Goal: Download file/media

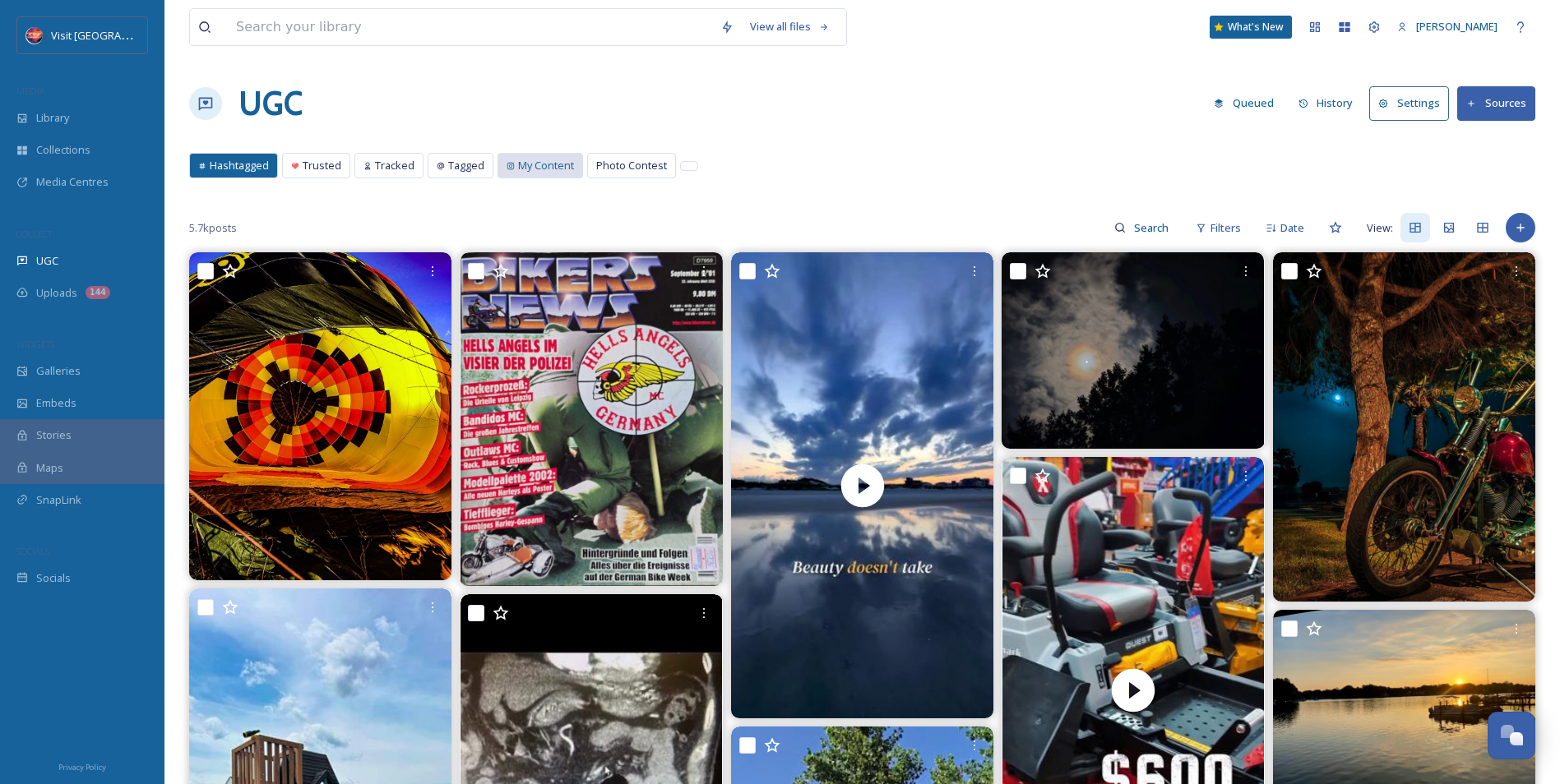
click at [536, 164] on span "My Content" at bounding box center [546, 166] width 56 height 16
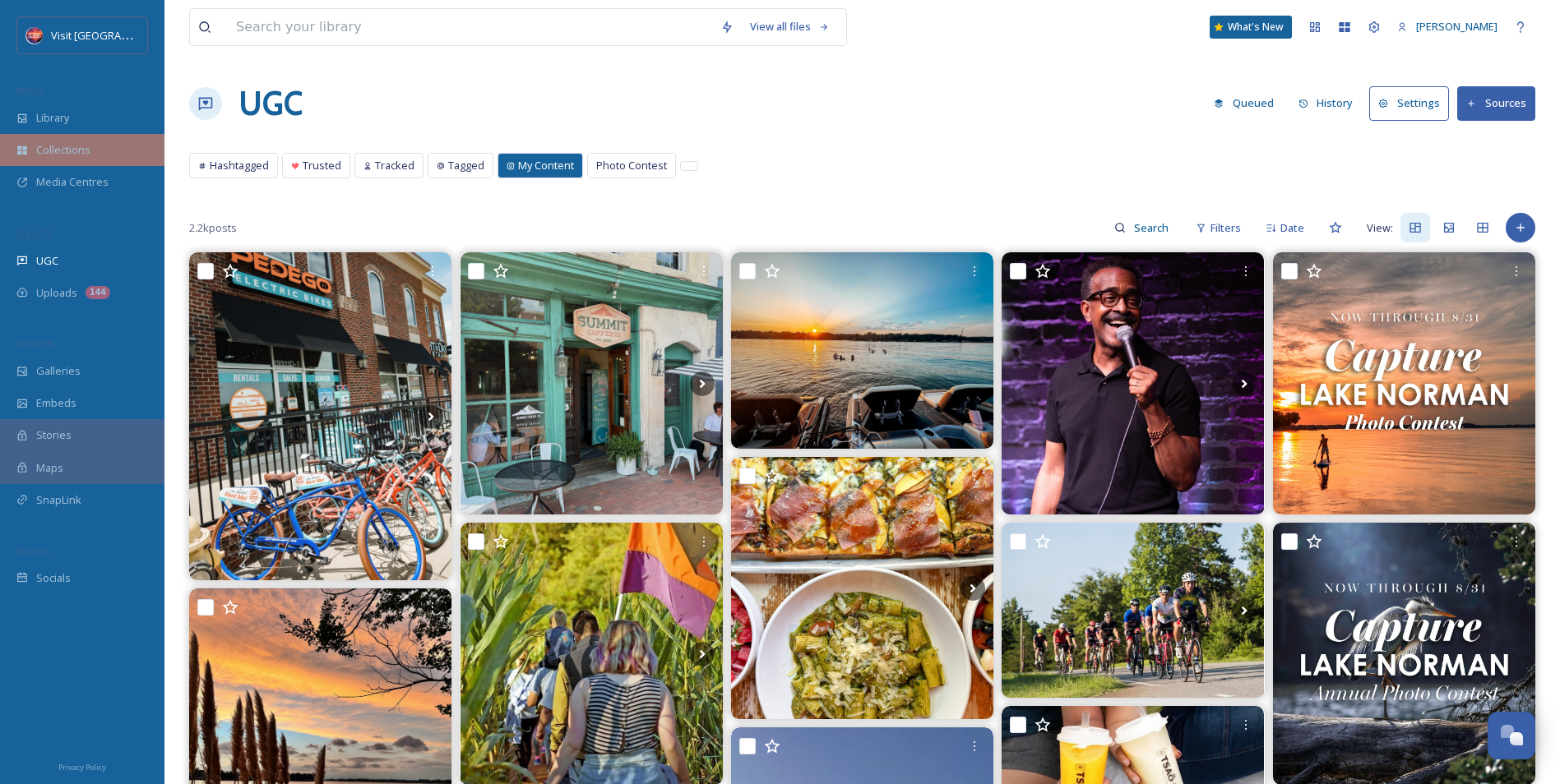
click at [76, 150] on span "Collections" at bounding box center [63, 150] width 54 height 16
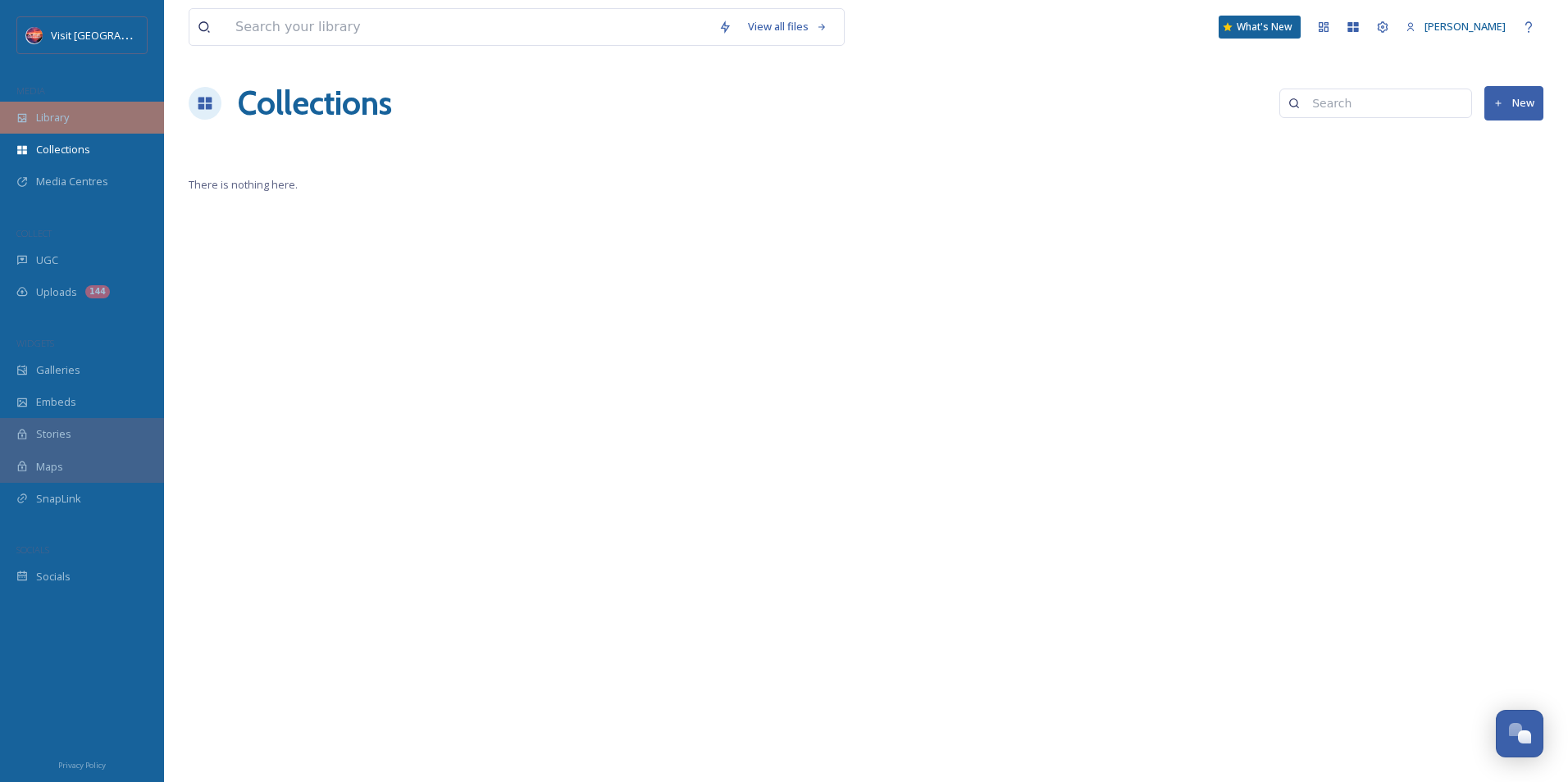
click at [69, 111] on span "Library" at bounding box center [52, 118] width 33 height 16
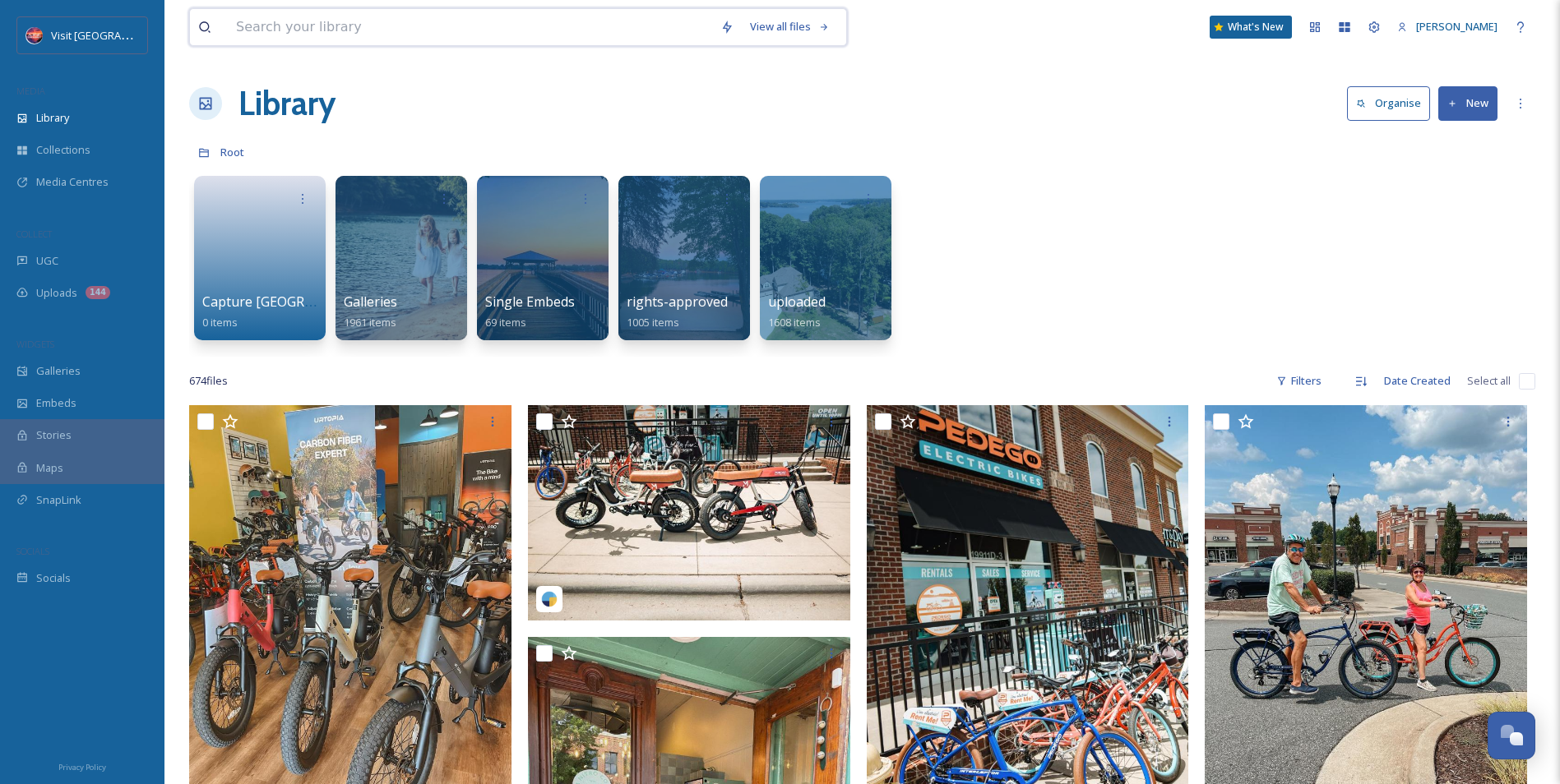
click at [332, 30] on input at bounding box center [470, 26] width 485 height 36
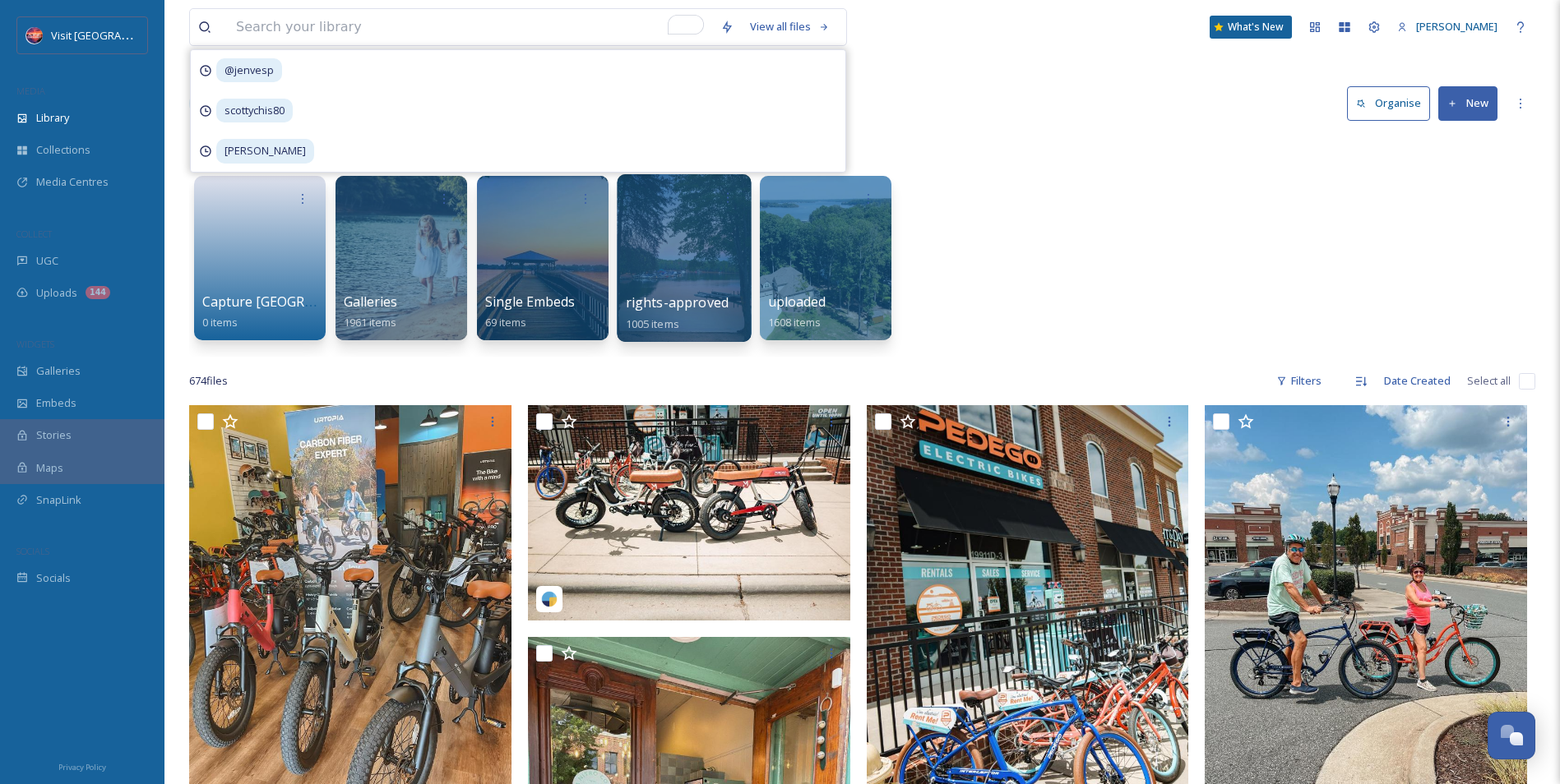
click at [637, 289] on div at bounding box center [684, 258] width 135 height 168
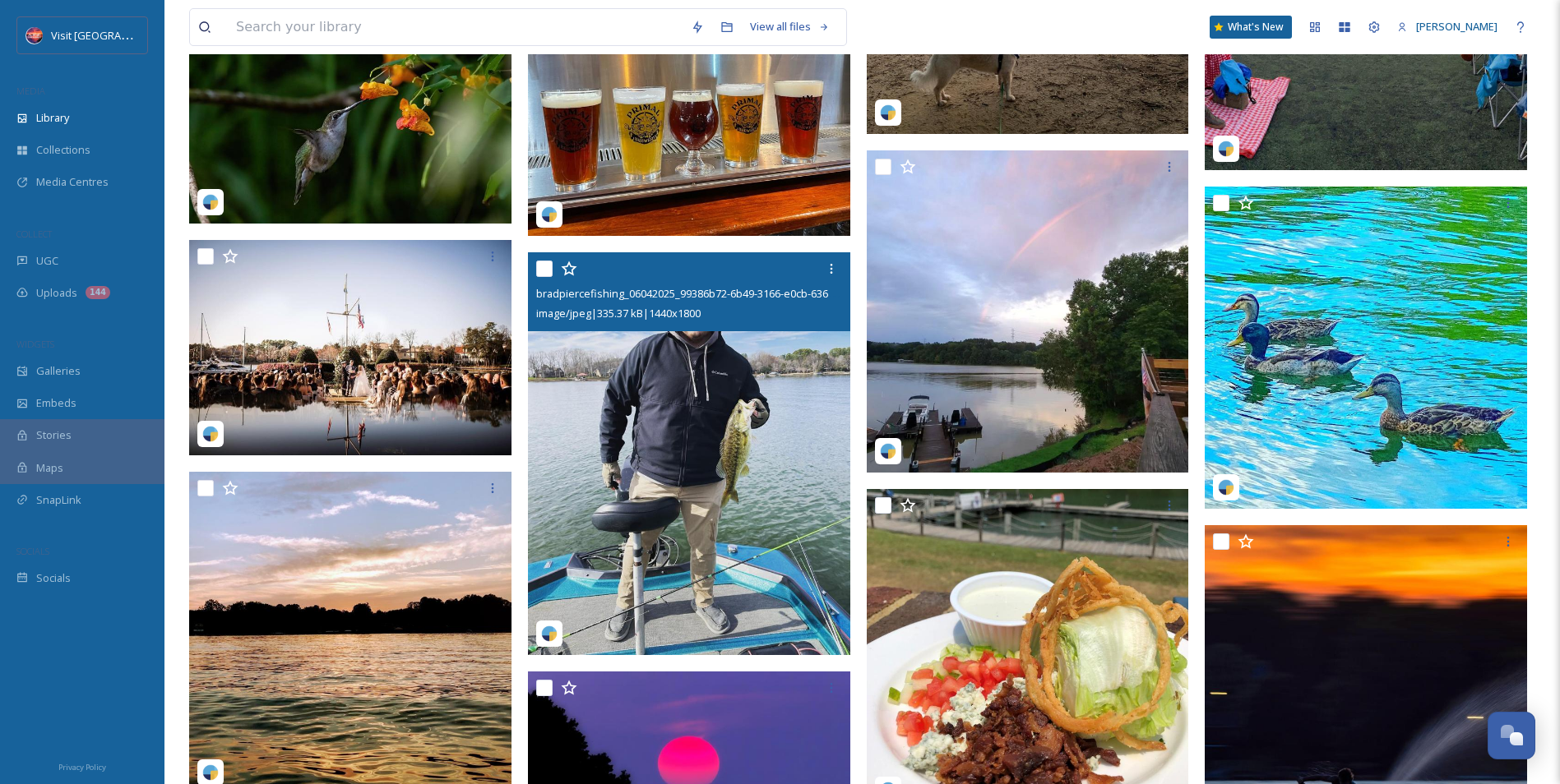
scroll to position [7400, 0]
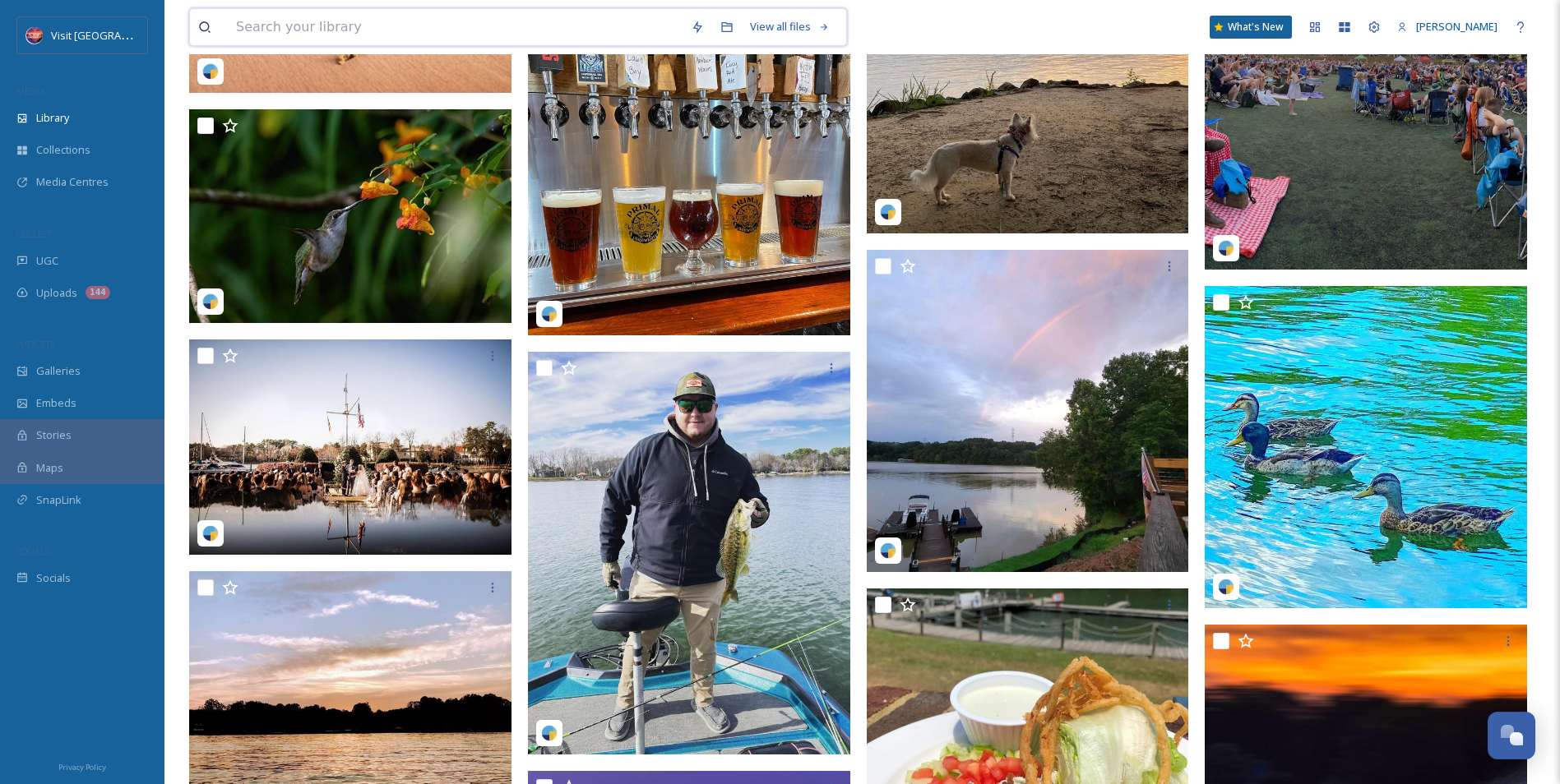
click at [385, 31] on input at bounding box center [455, 26] width 455 height 36
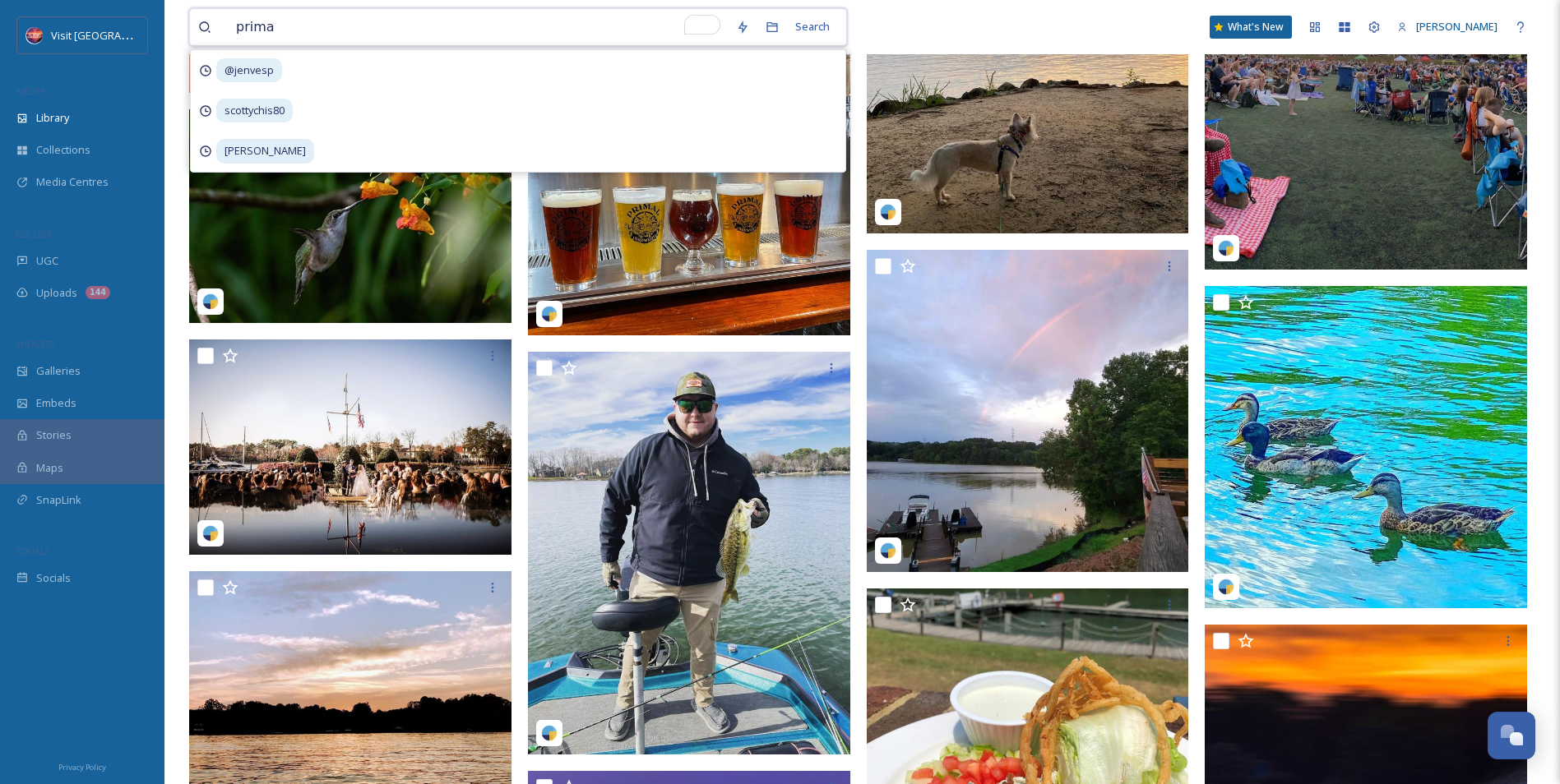
type input "primal"
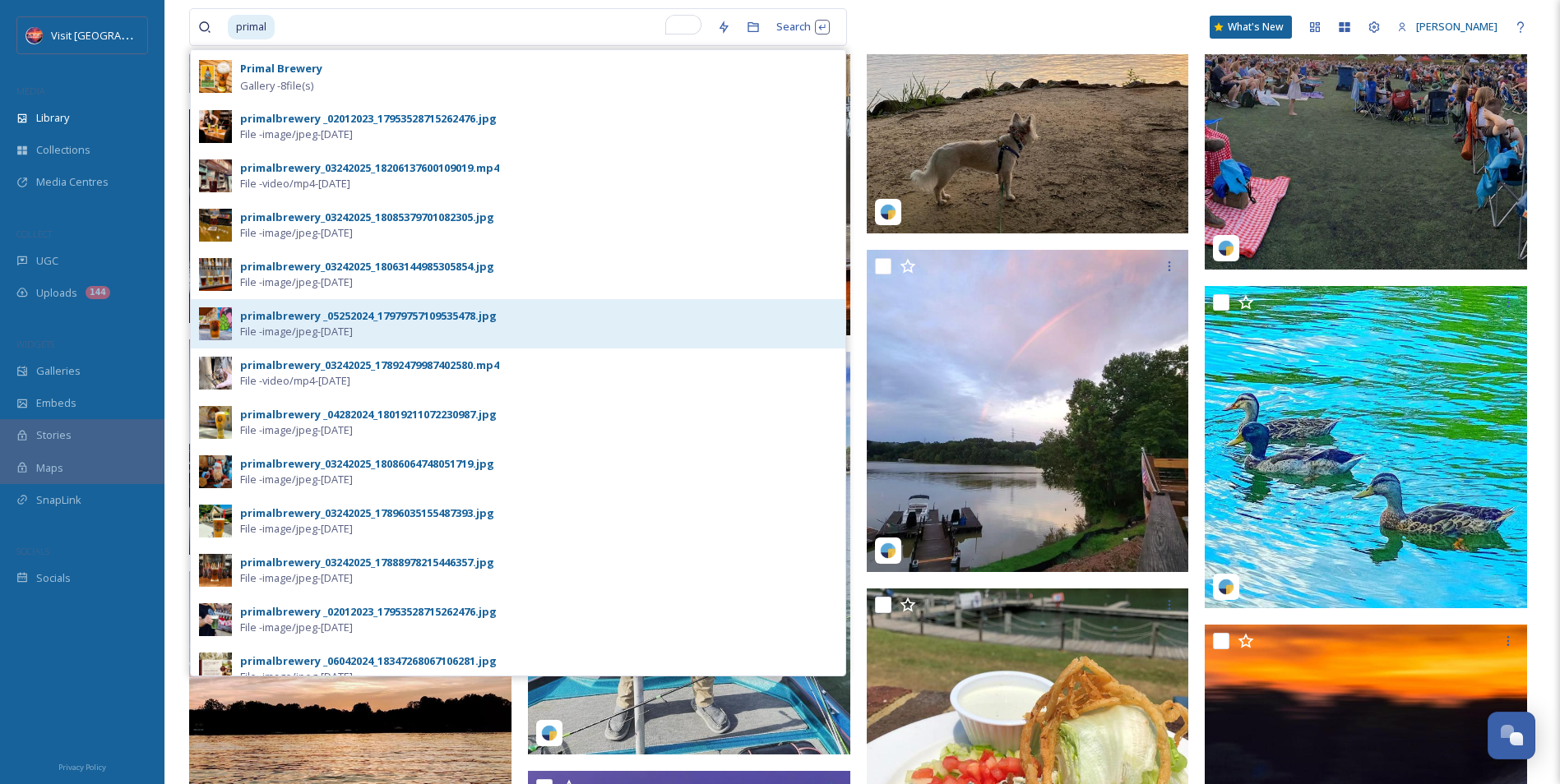
click at [343, 319] on div "primalbrewery _05252024_17979757109535478.jpg" at bounding box center [369, 316] width 257 height 16
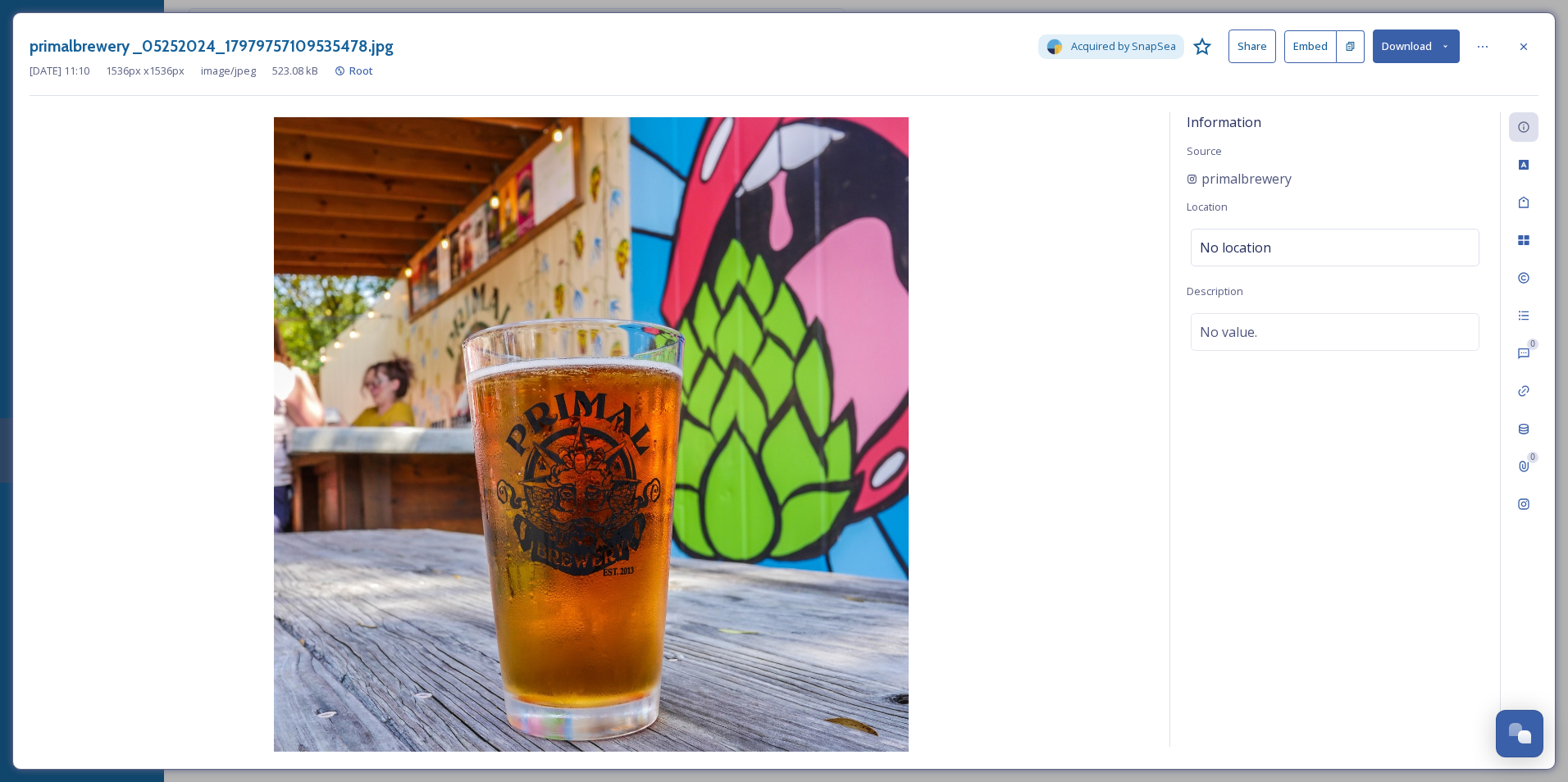
click at [1425, 50] on button "Download" at bounding box center [1416, 46] width 87 height 34
click at [1376, 82] on span "Download Original (1536 x 1536)" at bounding box center [1370, 84] width 155 height 16
click at [1529, 44] on icon at bounding box center [1523, 46] width 13 height 13
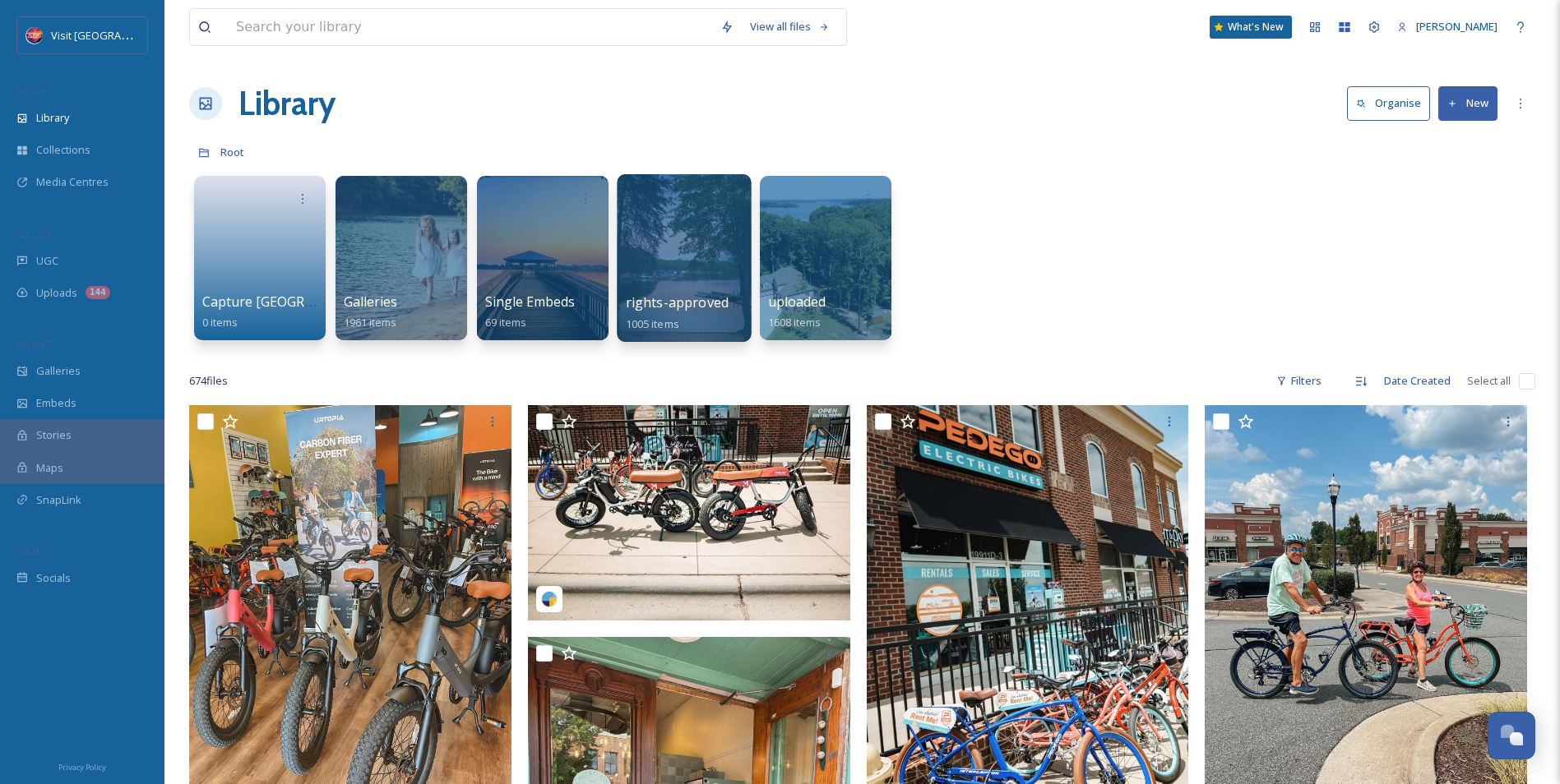
click at [652, 267] on div at bounding box center [684, 258] width 135 height 168
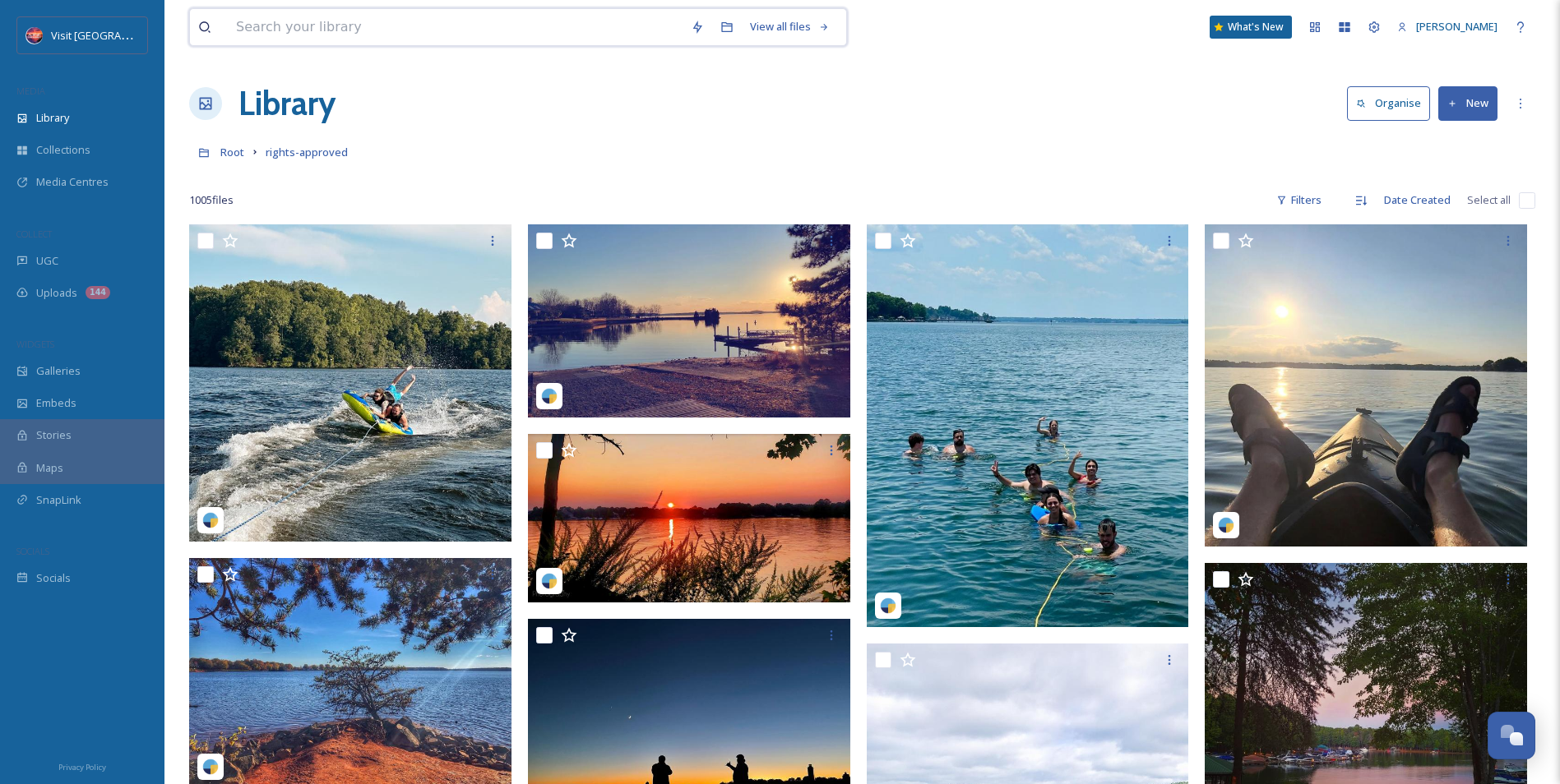
click at [454, 22] on input at bounding box center [455, 26] width 455 height 36
type input "primal"
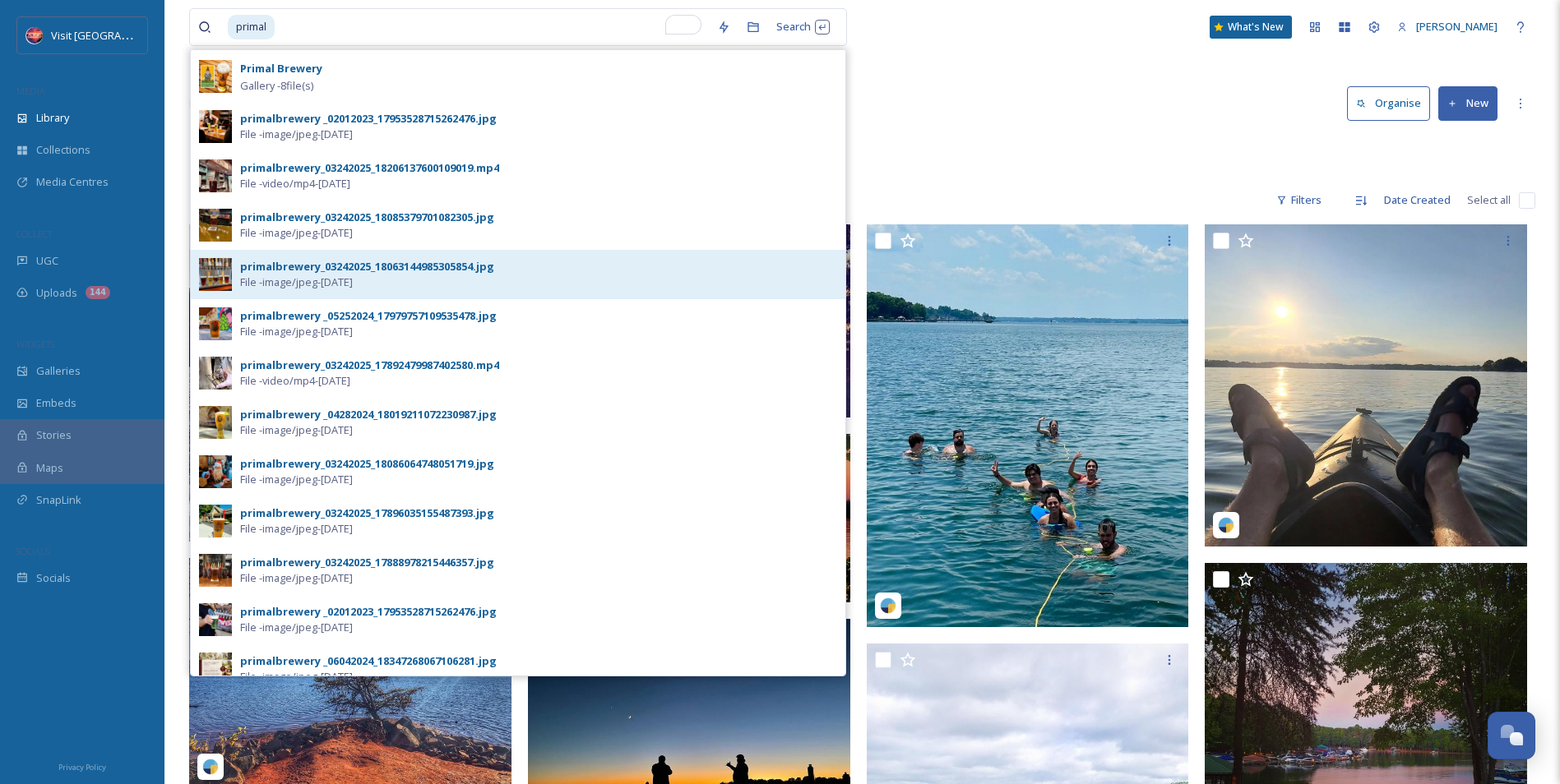
click at [287, 279] on span "File - image/jpeg - [DATE]" at bounding box center [296, 283] width 113 height 16
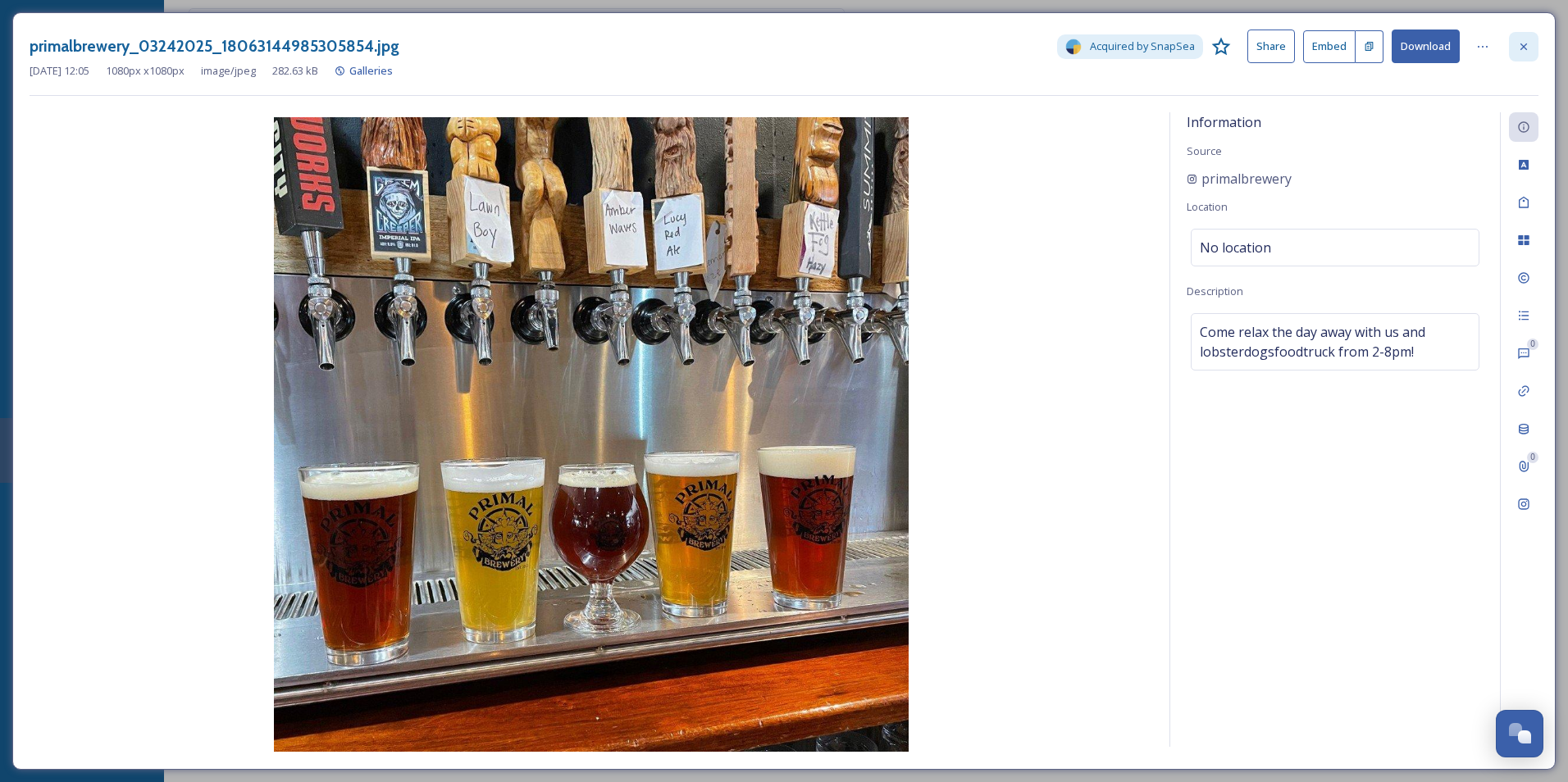
click at [1517, 37] on div at bounding box center [1524, 47] width 30 height 30
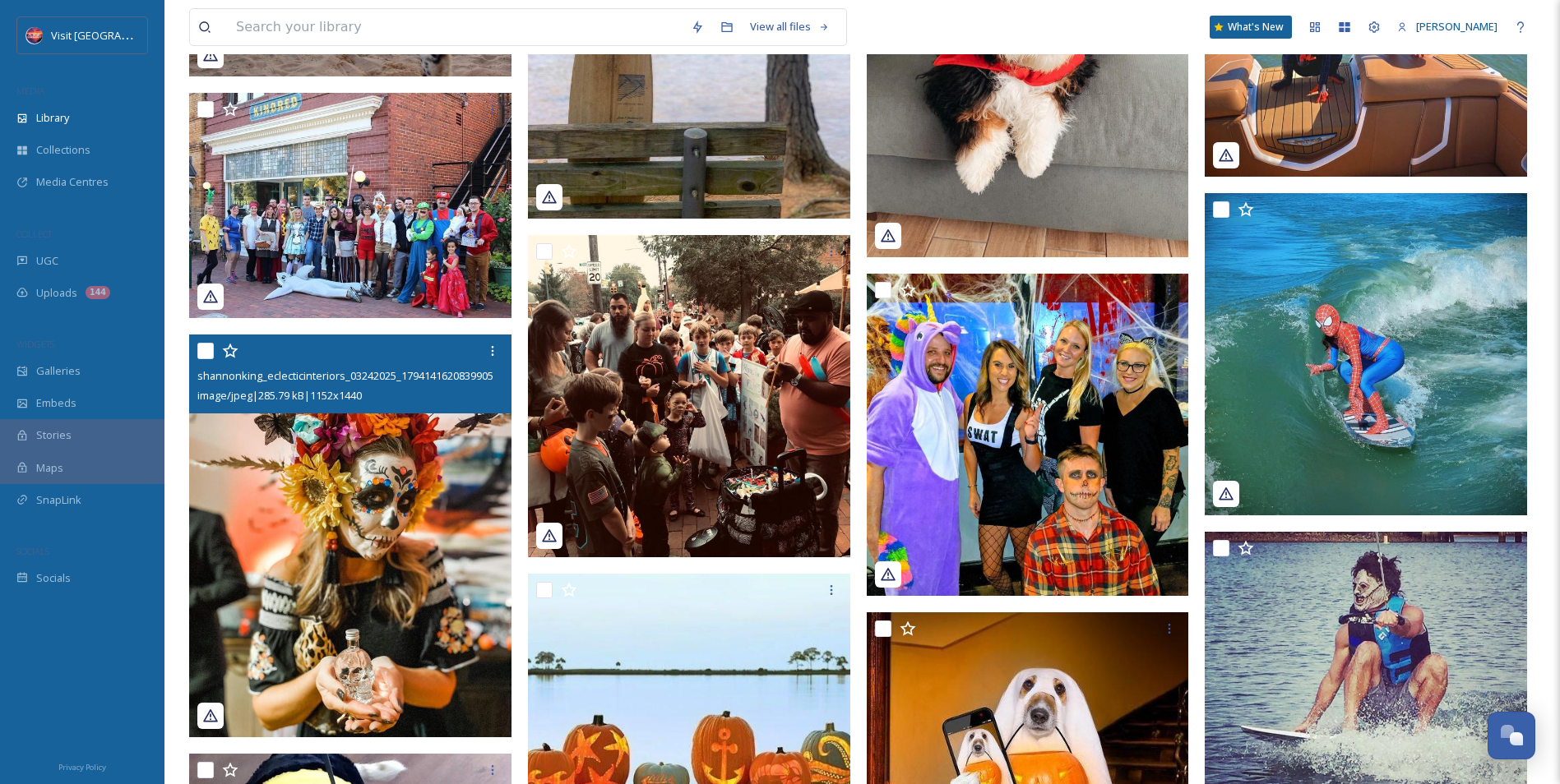
scroll to position [82, 0]
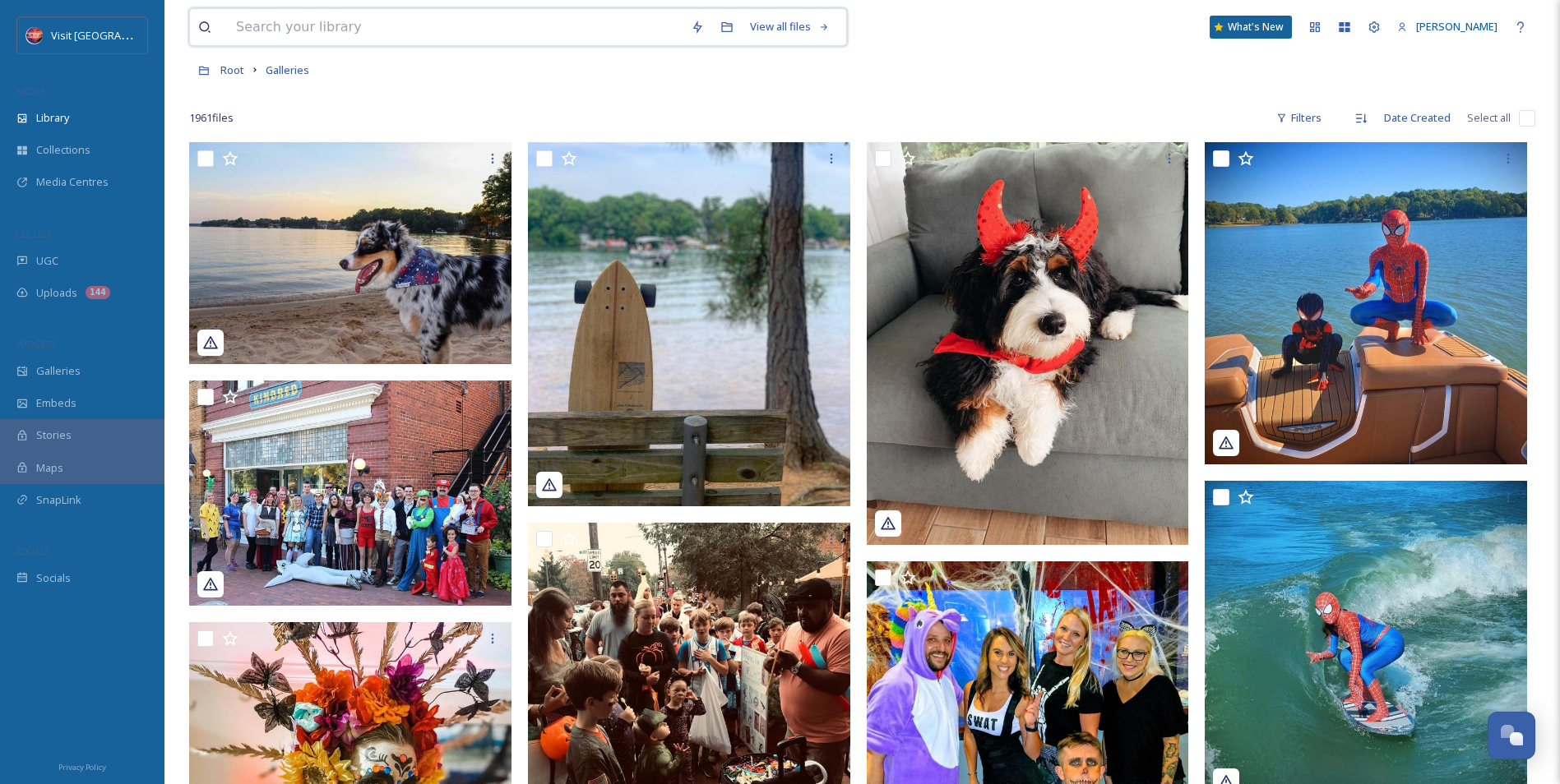
click at [329, 34] on input at bounding box center [455, 26] width 455 height 36
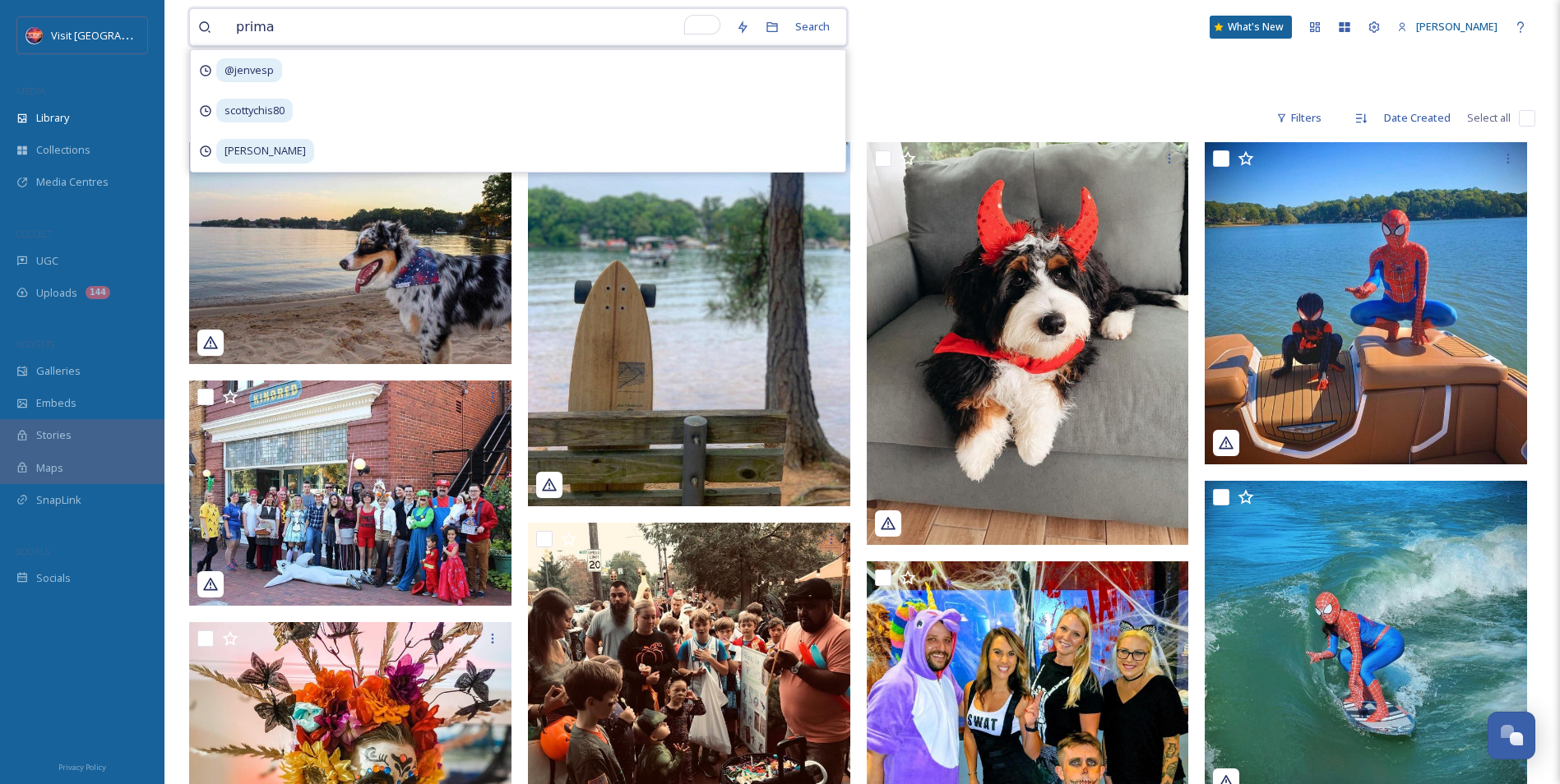
type input "primal"
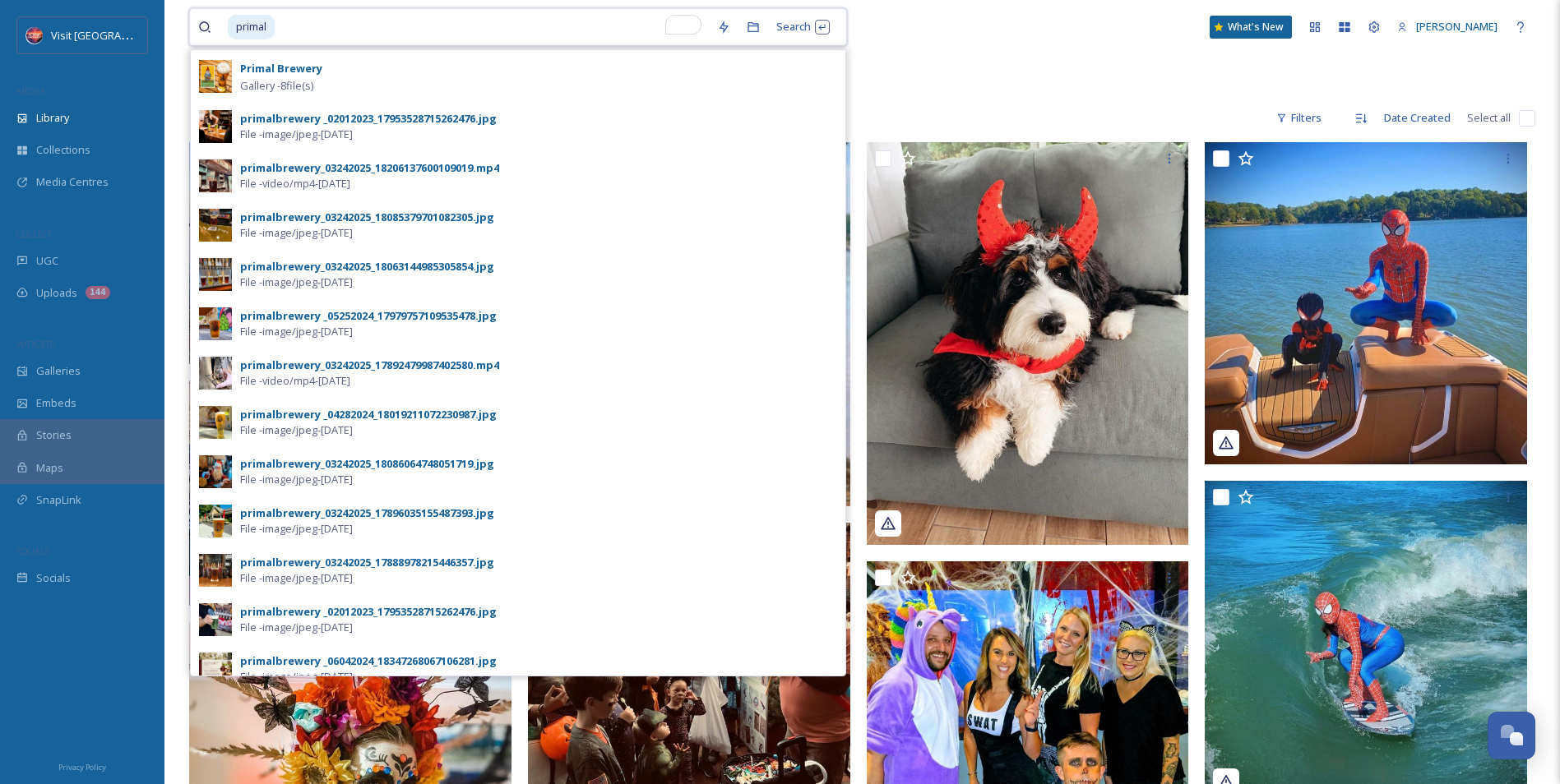
click at [580, 31] on input "To enrich screen reader interactions, please activate Accessibility in Grammarl…" at bounding box center [492, 26] width 432 height 36
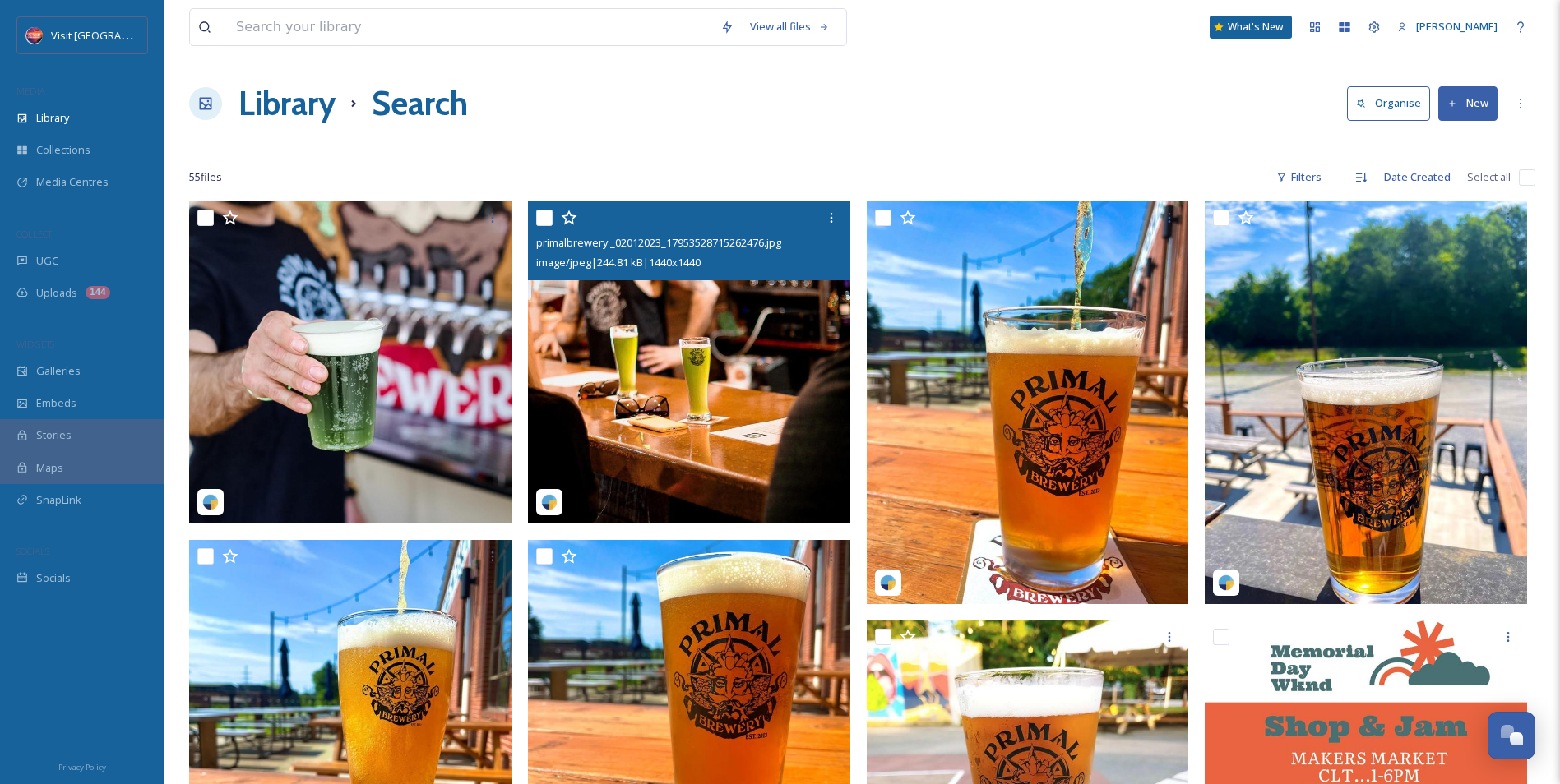
click at [740, 402] on img at bounding box center [689, 362] width 322 height 322
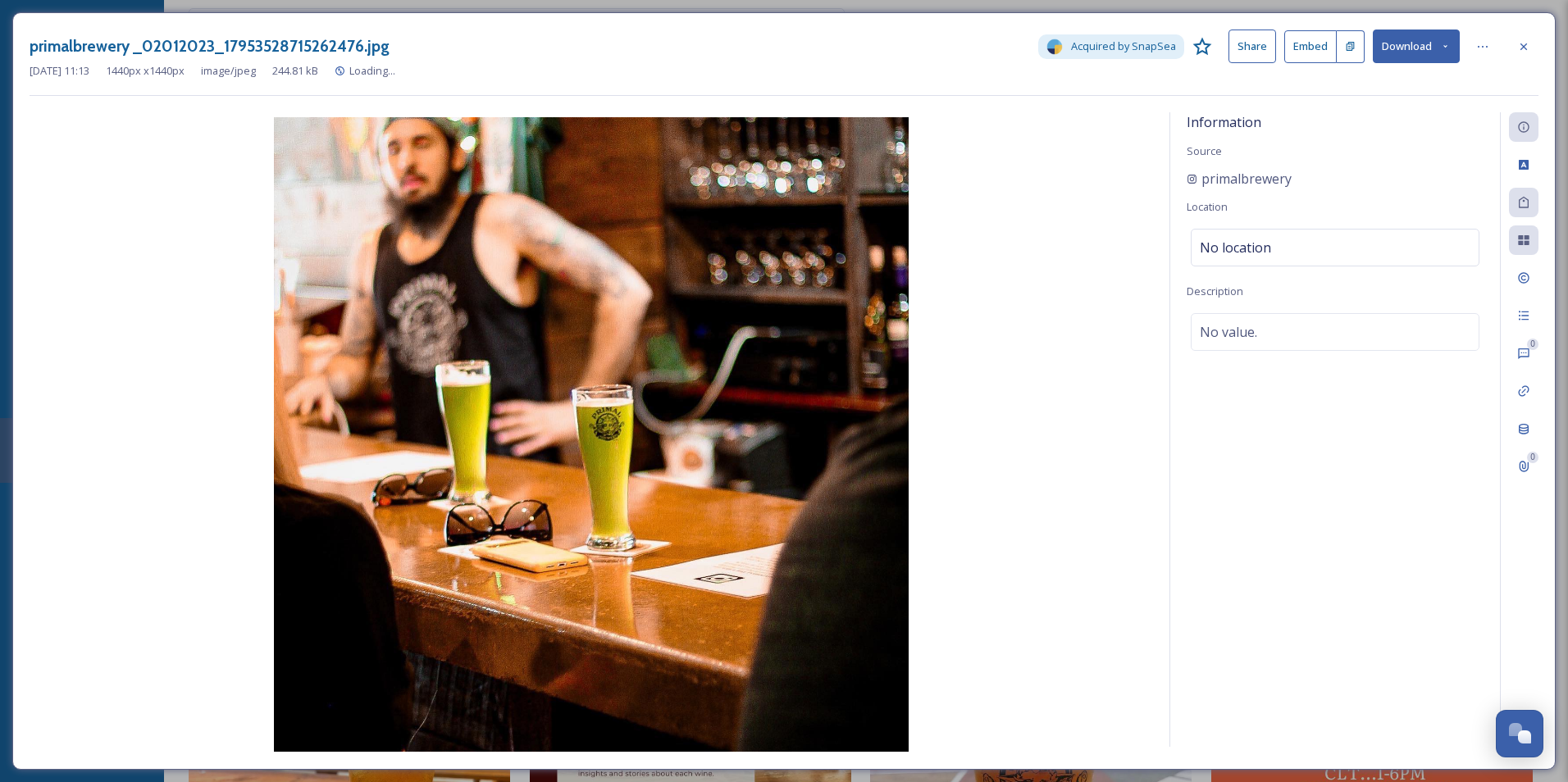
click at [1408, 45] on button "Download" at bounding box center [1416, 46] width 87 height 34
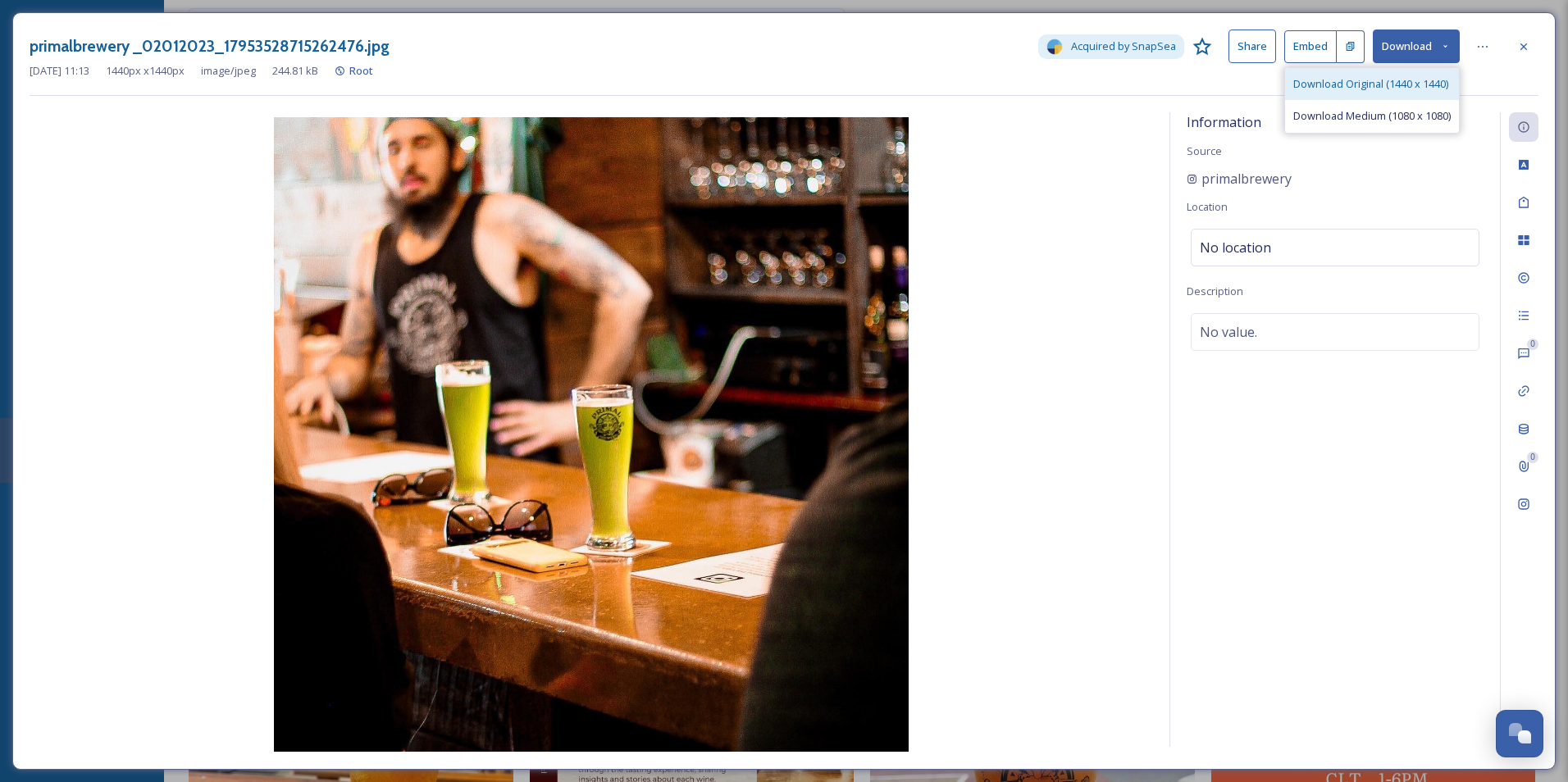
click at [1349, 84] on span "Download Original (1440 x 1440)" at bounding box center [1370, 84] width 155 height 16
click at [1525, 53] on div at bounding box center [1524, 47] width 30 height 30
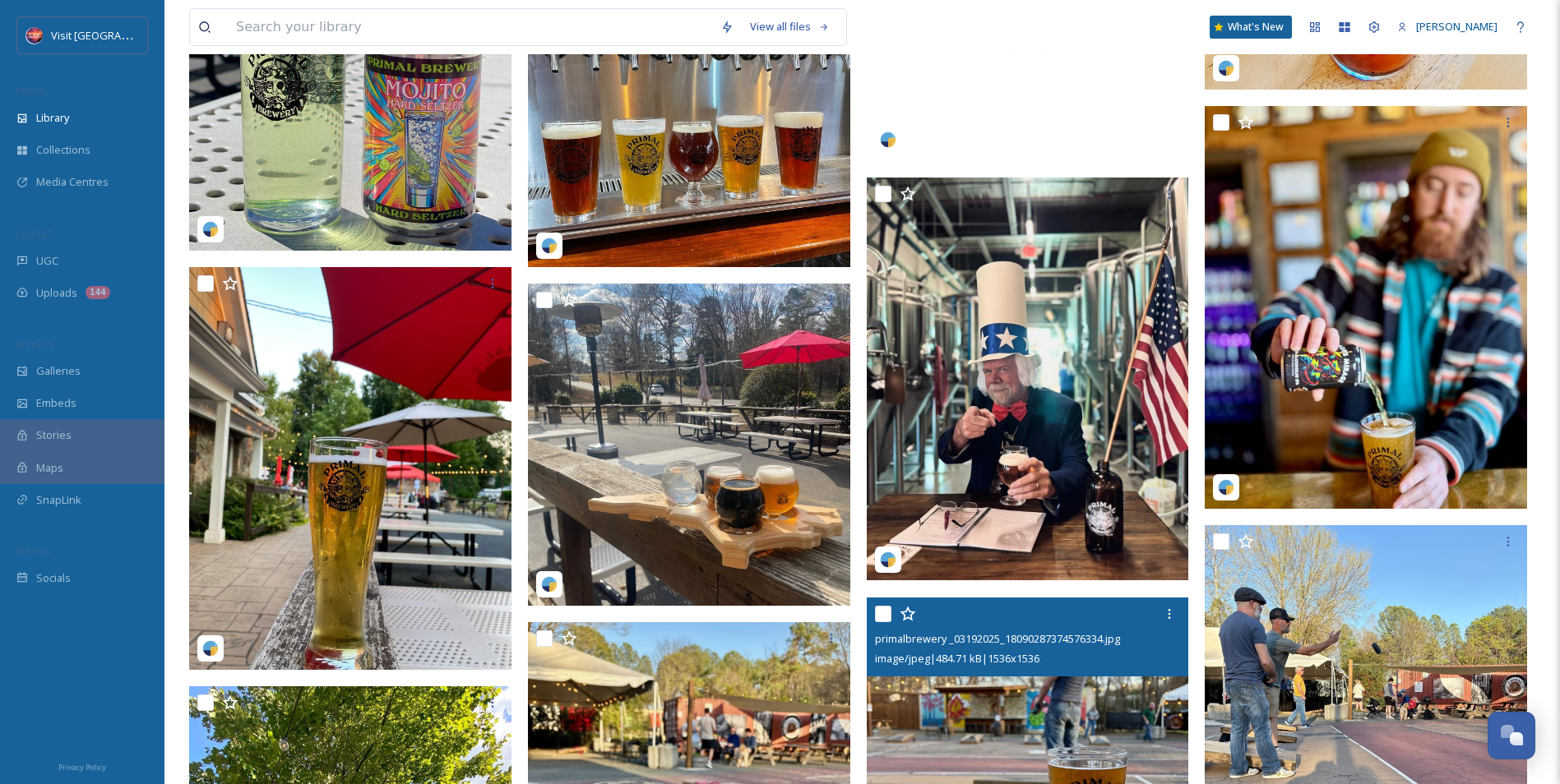
scroll to position [2384, 0]
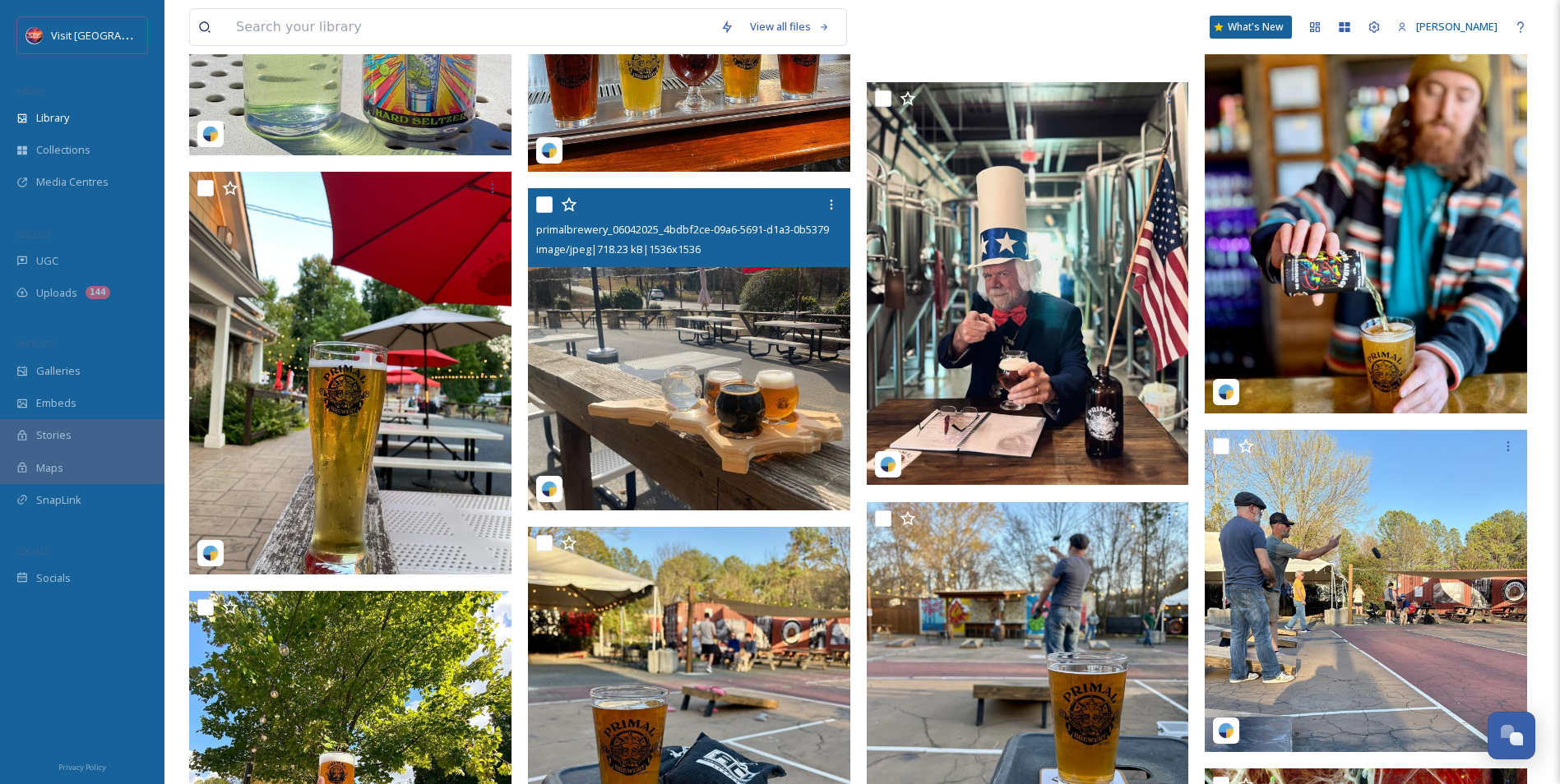
click at [706, 376] on img at bounding box center [689, 349] width 322 height 322
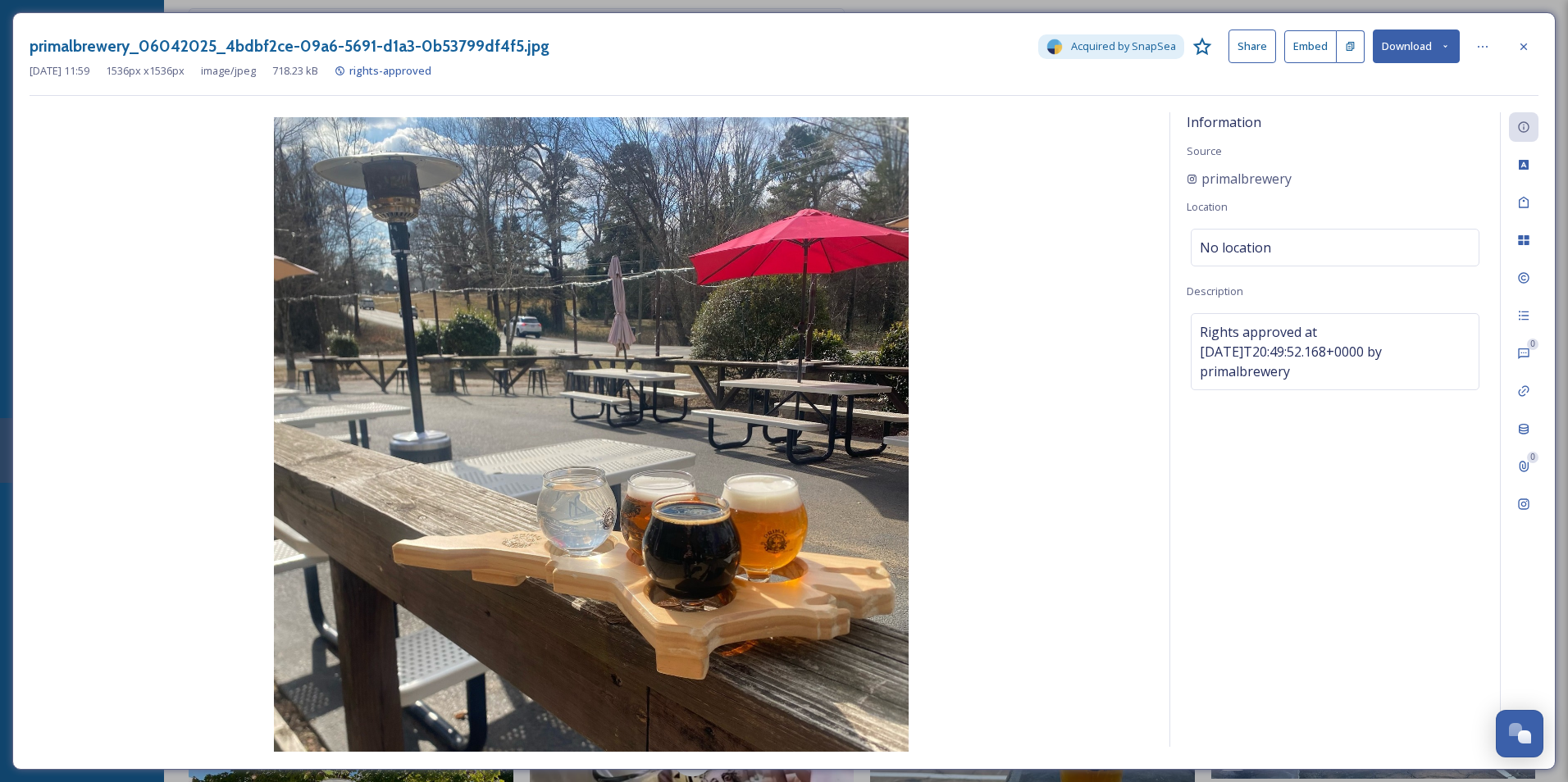
click at [1401, 57] on button "Download" at bounding box center [1416, 46] width 87 height 34
click at [1390, 91] on span "Download Original (1536 x 1536)" at bounding box center [1370, 84] width 155 height 16
click at [1520, 49] on icon at bounding box center [1523, 46] width 13 height 13
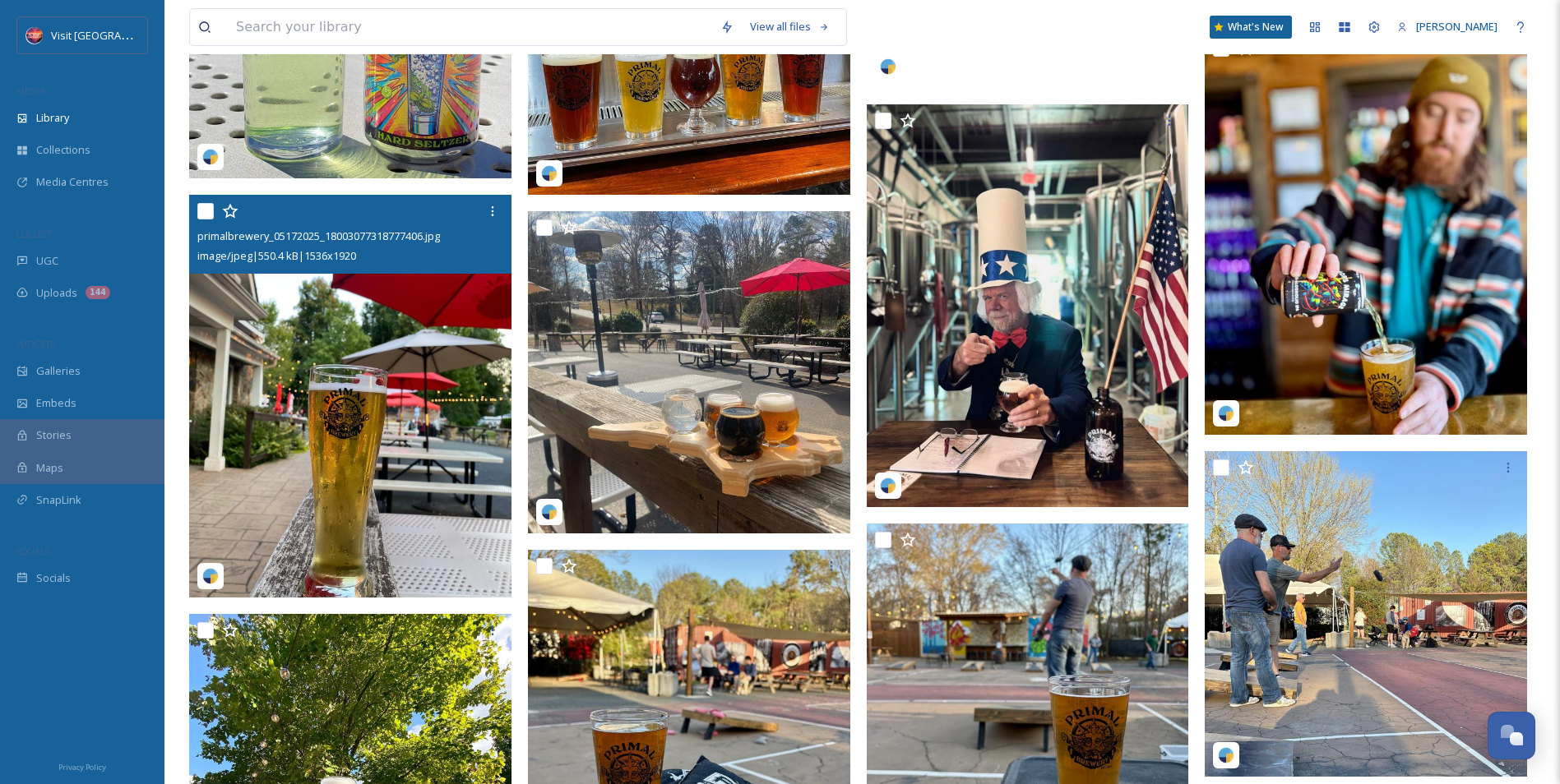
click at [377, 490] on img at bounding box center [350, 395] width 322 height 402
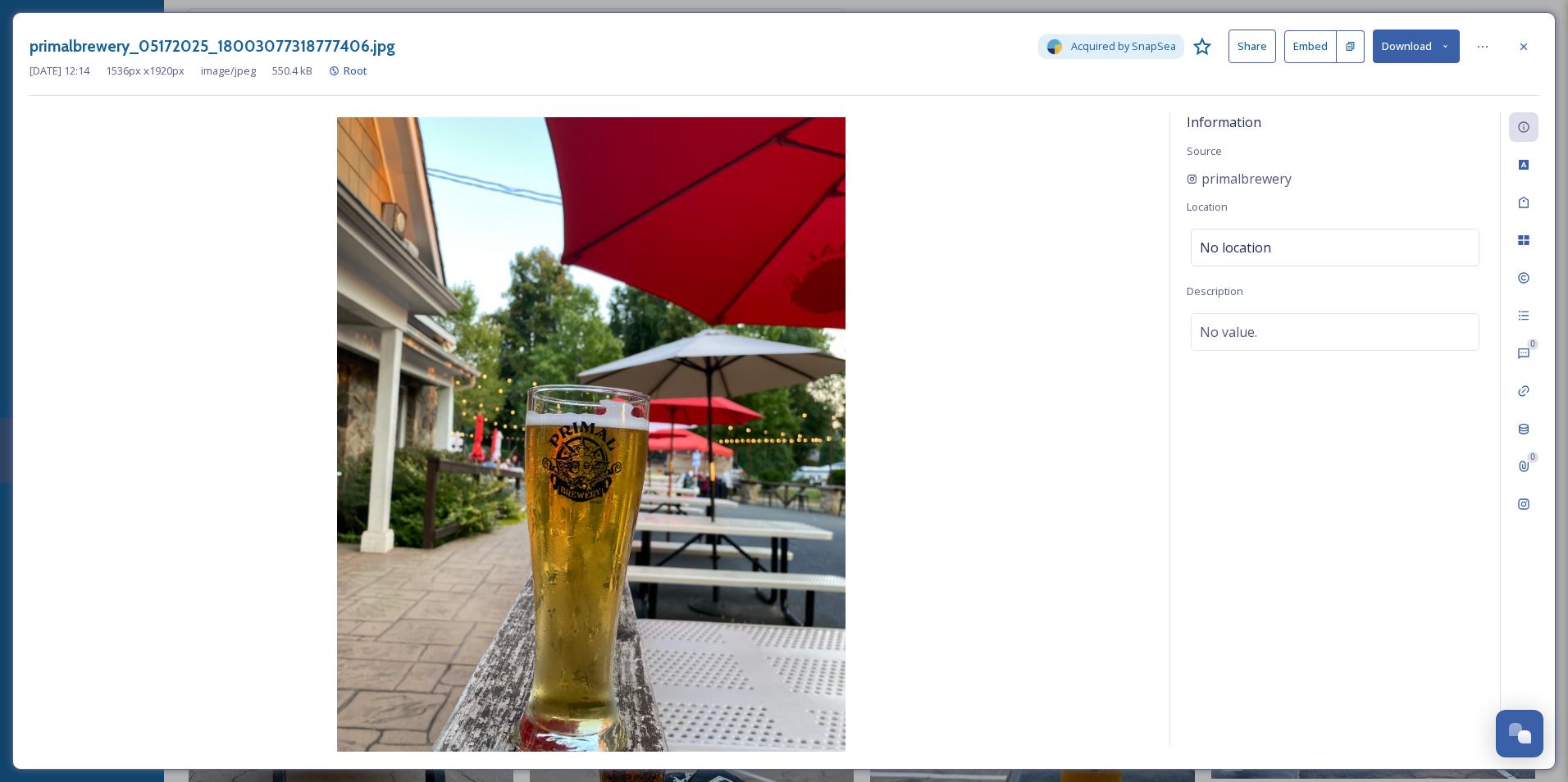
drag, startPoint x: 1518, startPoint y: 52, endPoint x: 1504, endPoint y: 59, distance: 15.7
click at [1515, 52] on div at bounding box center [1524, 47] width 30 height 30
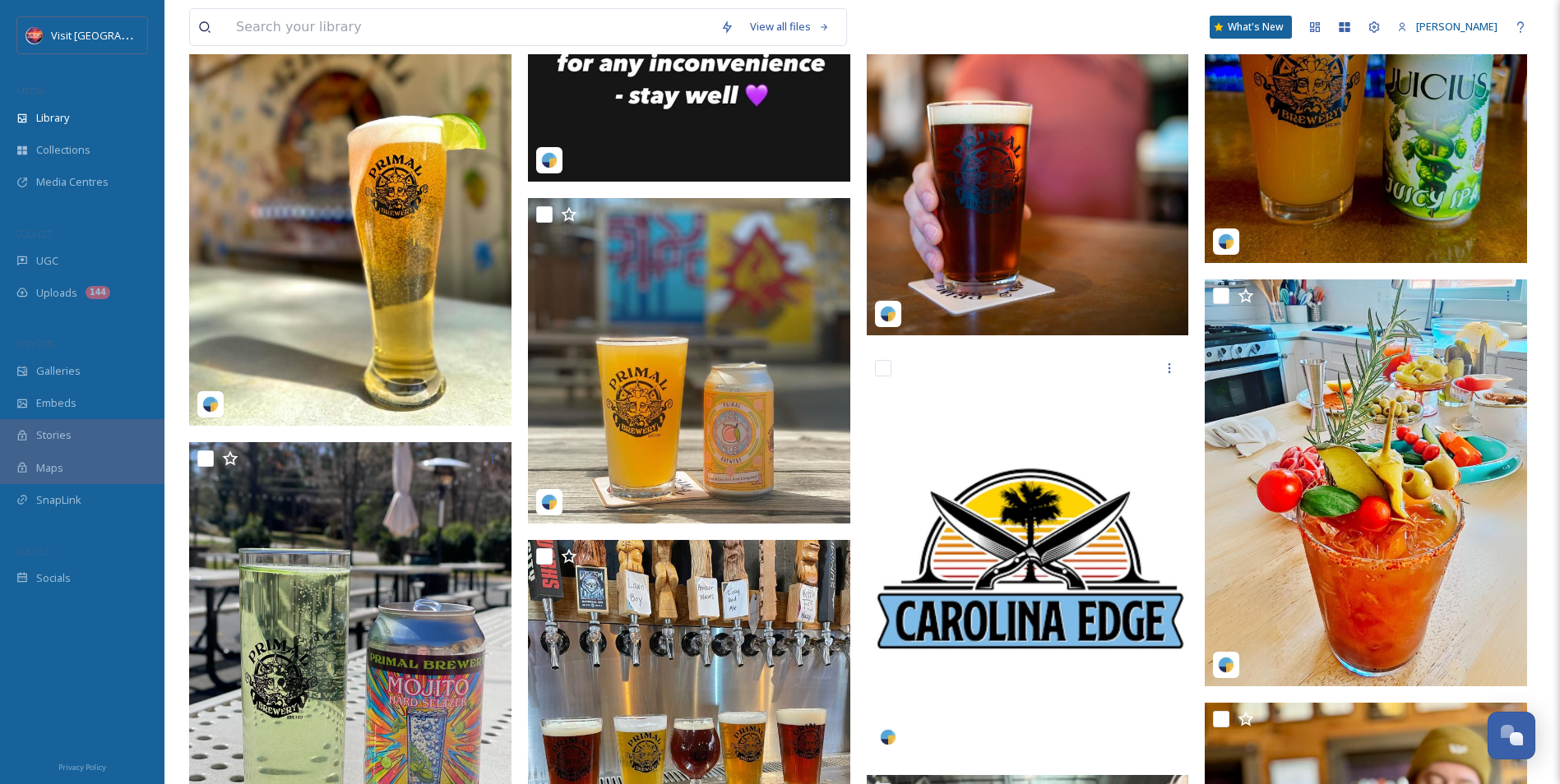
scroll to position [1069, 0]
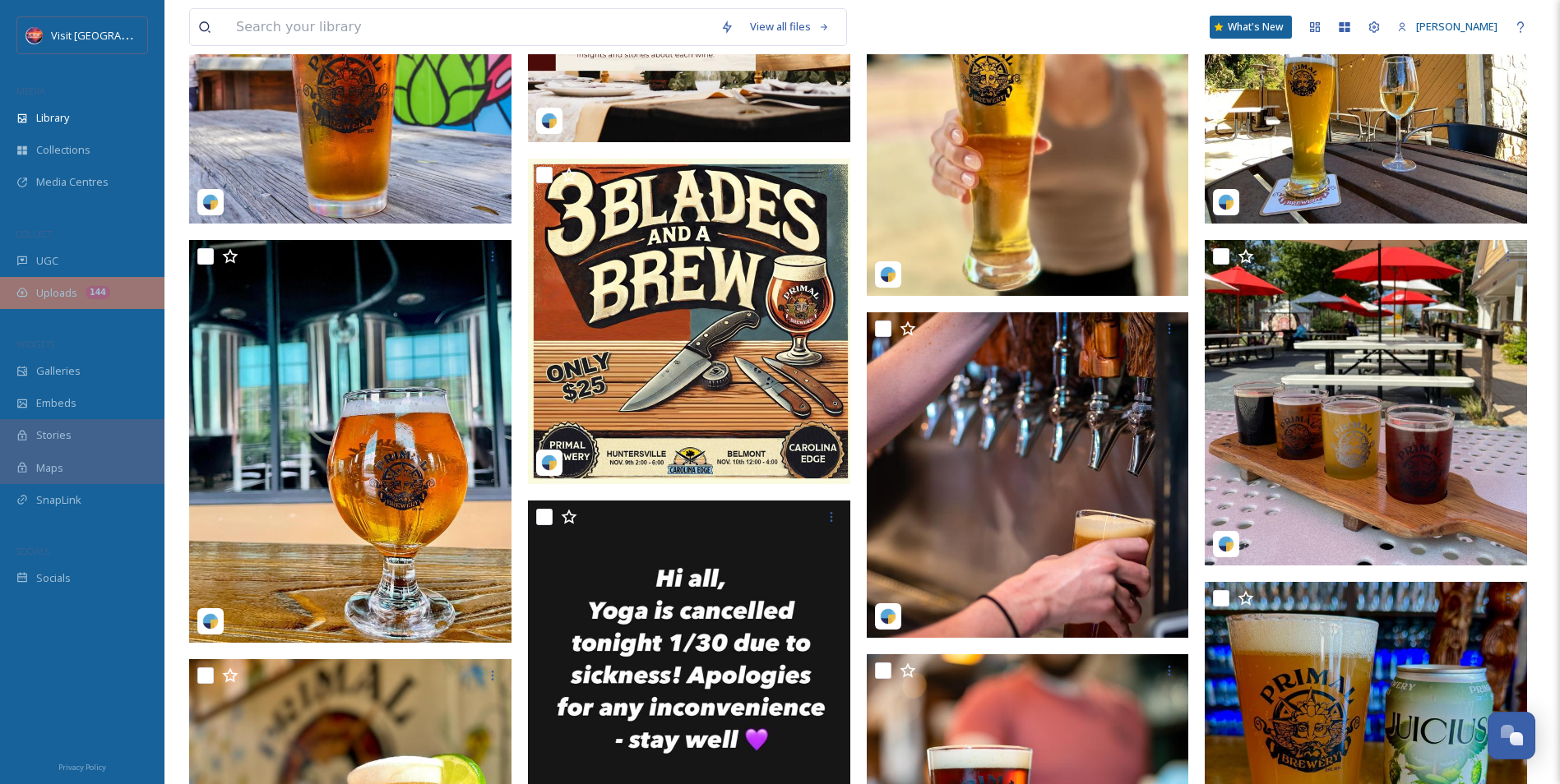
click at [58, 303] on div "Uploads 144" at bounding box center [82, 292] width 164 height 32
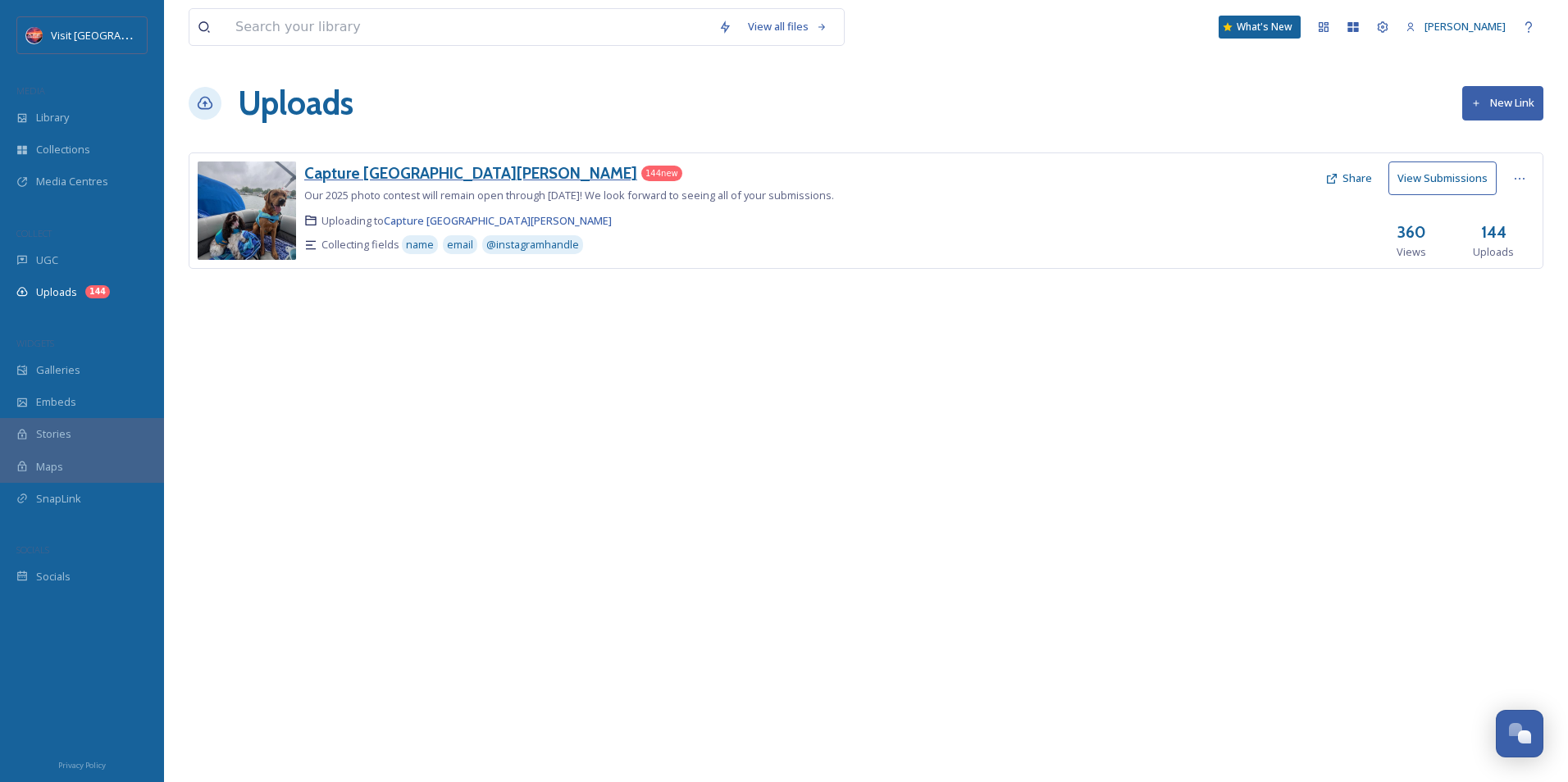
click at [416, 179] on h3 "Capture [GEOGRAPHIC_DATA][PERSON_NAME]" at bounding box center [470, 172] width 333 height 20
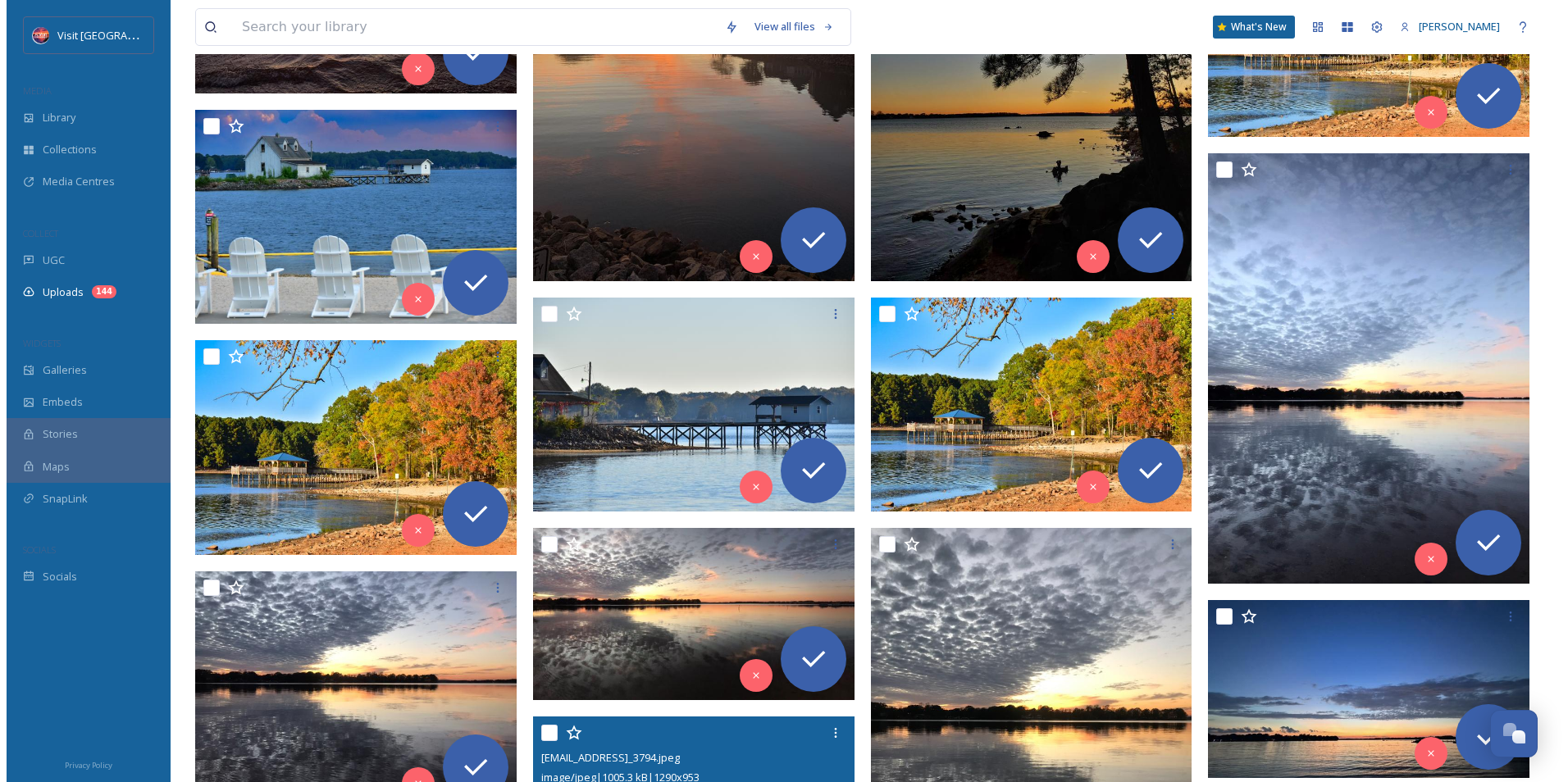
scroll to position [1230, 0]
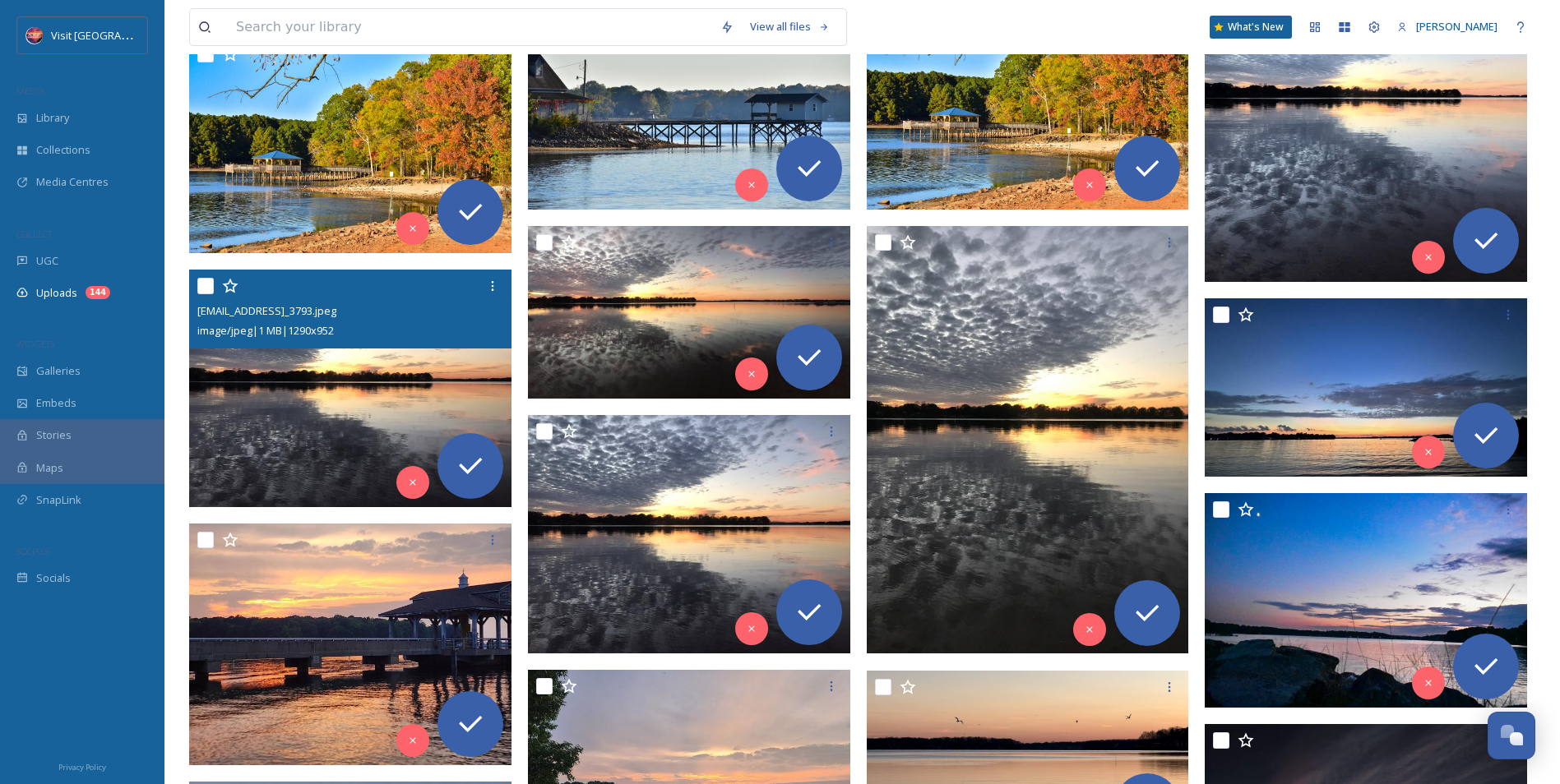
click at [347, 319] on div "[EMAIL_ADDRESS]_3793.jpeg" at bounding box center [352, 311] width 310 height 20
click at [349, 348] on img at bounding box center [350, 389] width 322 height 238
